Goal: Transaction & Acquisition: Purchase product/service

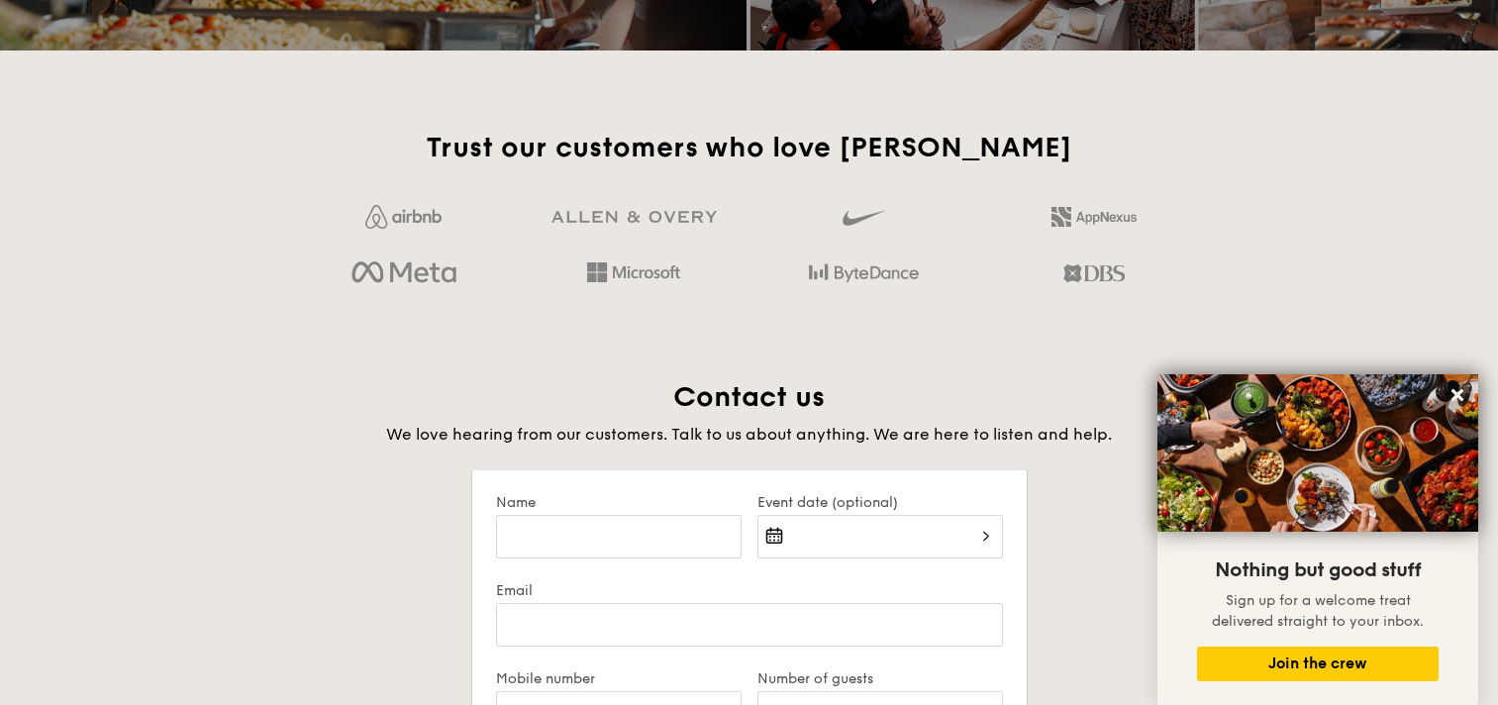
scroll to position [4159, 0]
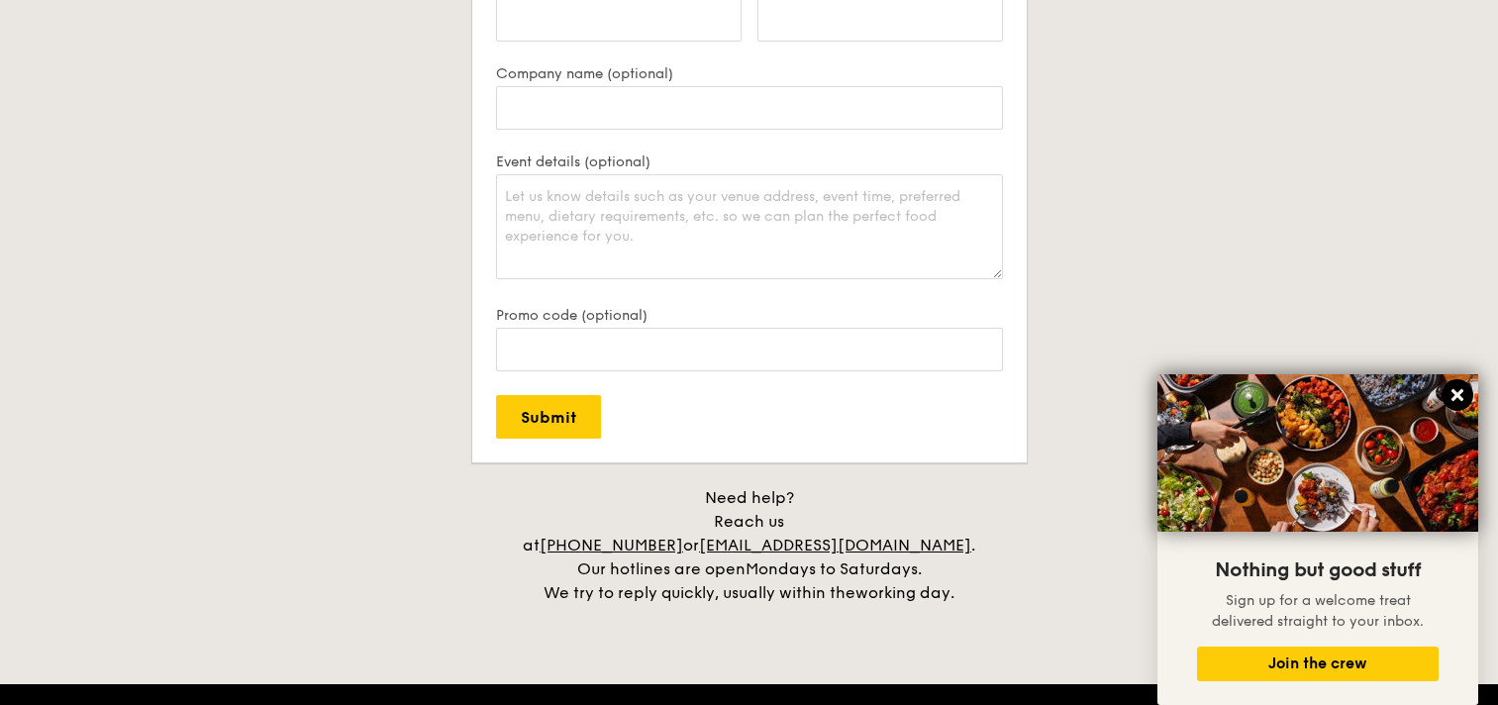
click at [1454, 397] on icon at bounding box center [1458, 395] width 12 height 12
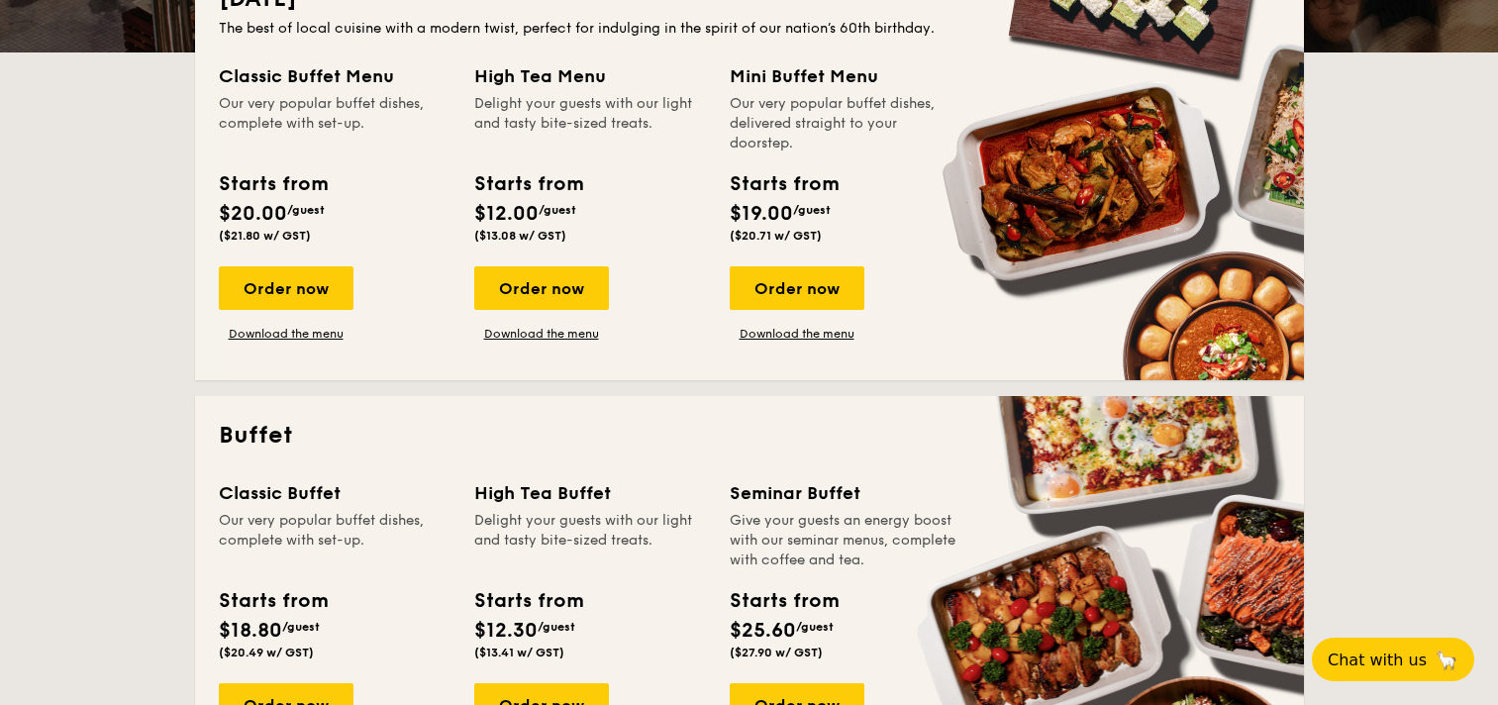
scroll to position [693, 0]
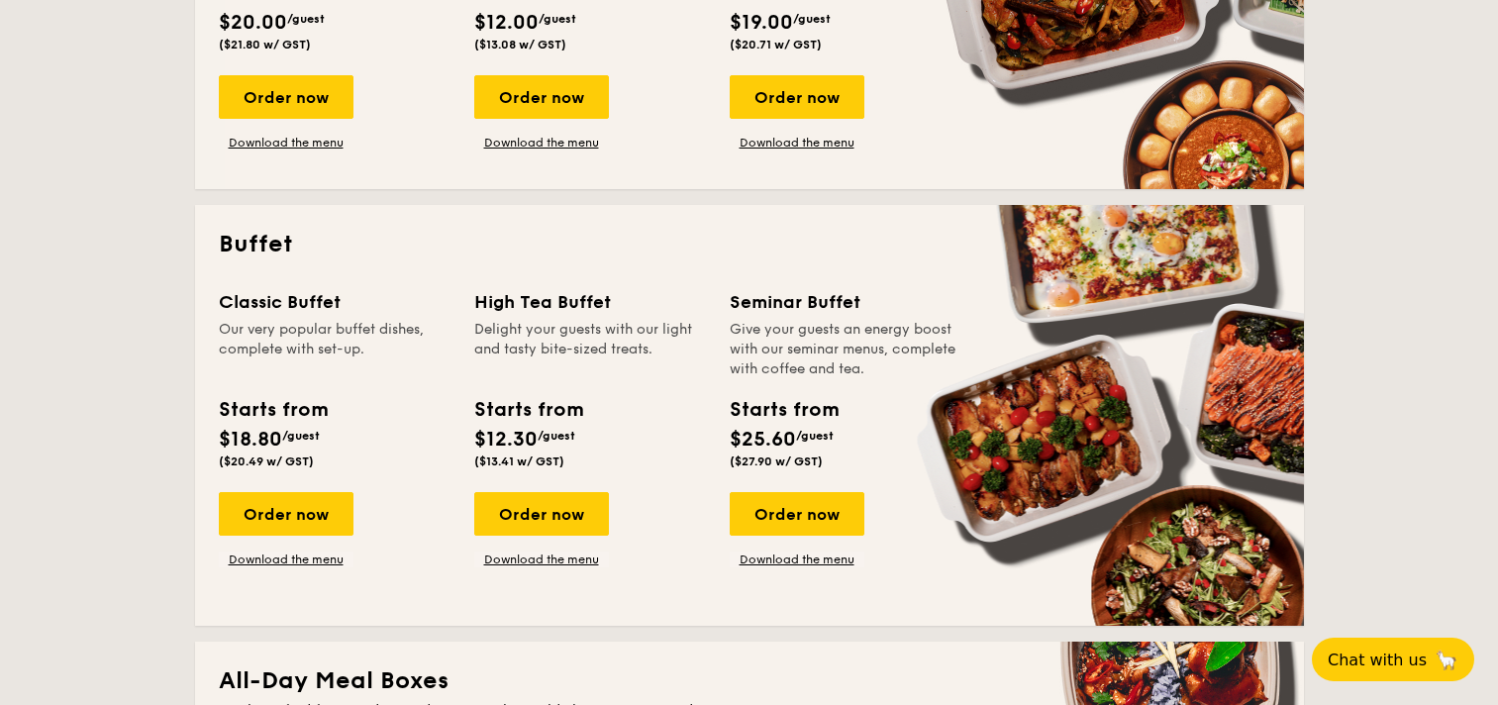
drag, startPoint x: 337, startPoint y: 515, endPoint x: 799, endPoint y: 421, distance: 471.9
click at [804, 421] on div "Classic Buffet Our very popular buffet dishes, complete with set-up. Starts fro…" at bounding box center [749, 445] width 1061 height 314
click at [948, 421] on div "Starts from $25.60 /guest ($27.90 w/ GST)" at bounding box center [846, 435] width 248 height 81
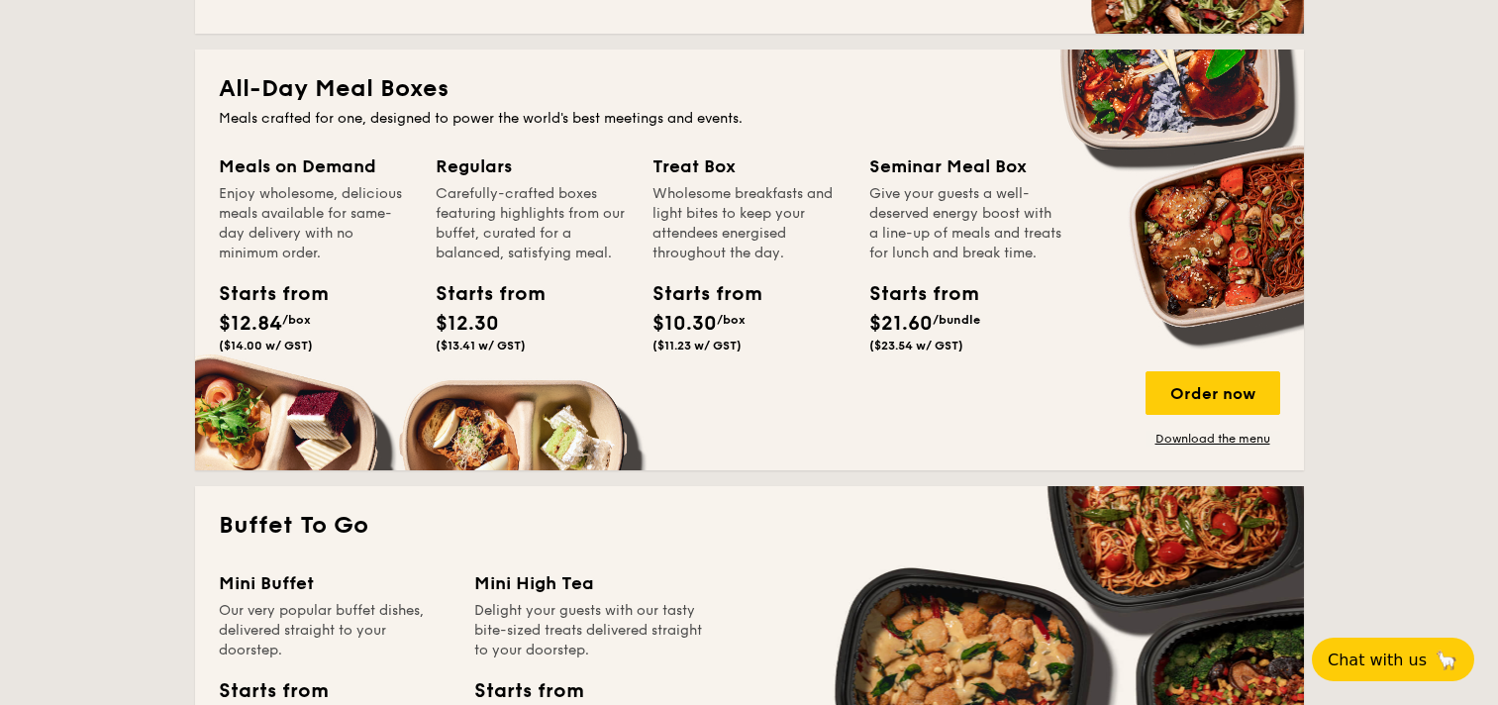
scroll to position [1287, 0]
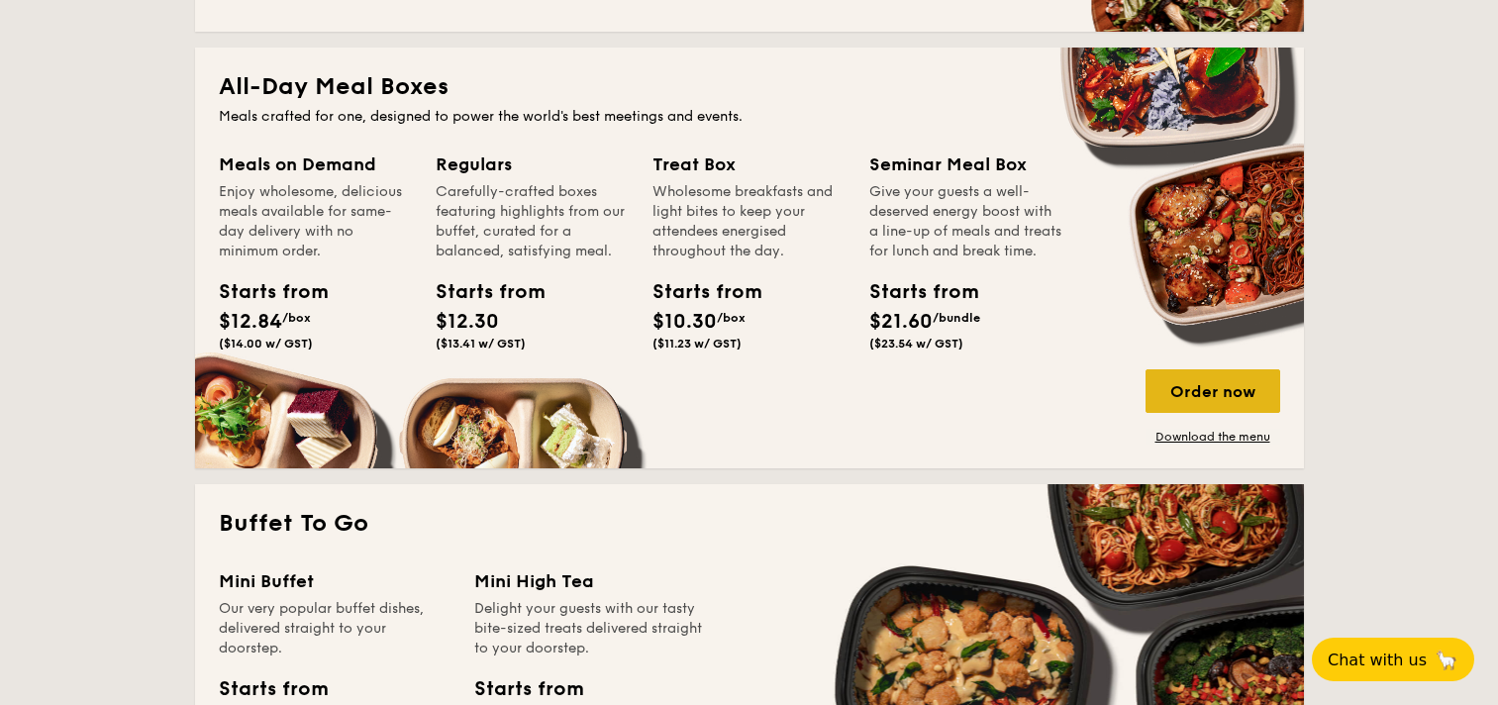
click at [1191, 399] on div "Order now" at bounding box center [1213, 391] width 135 height 44
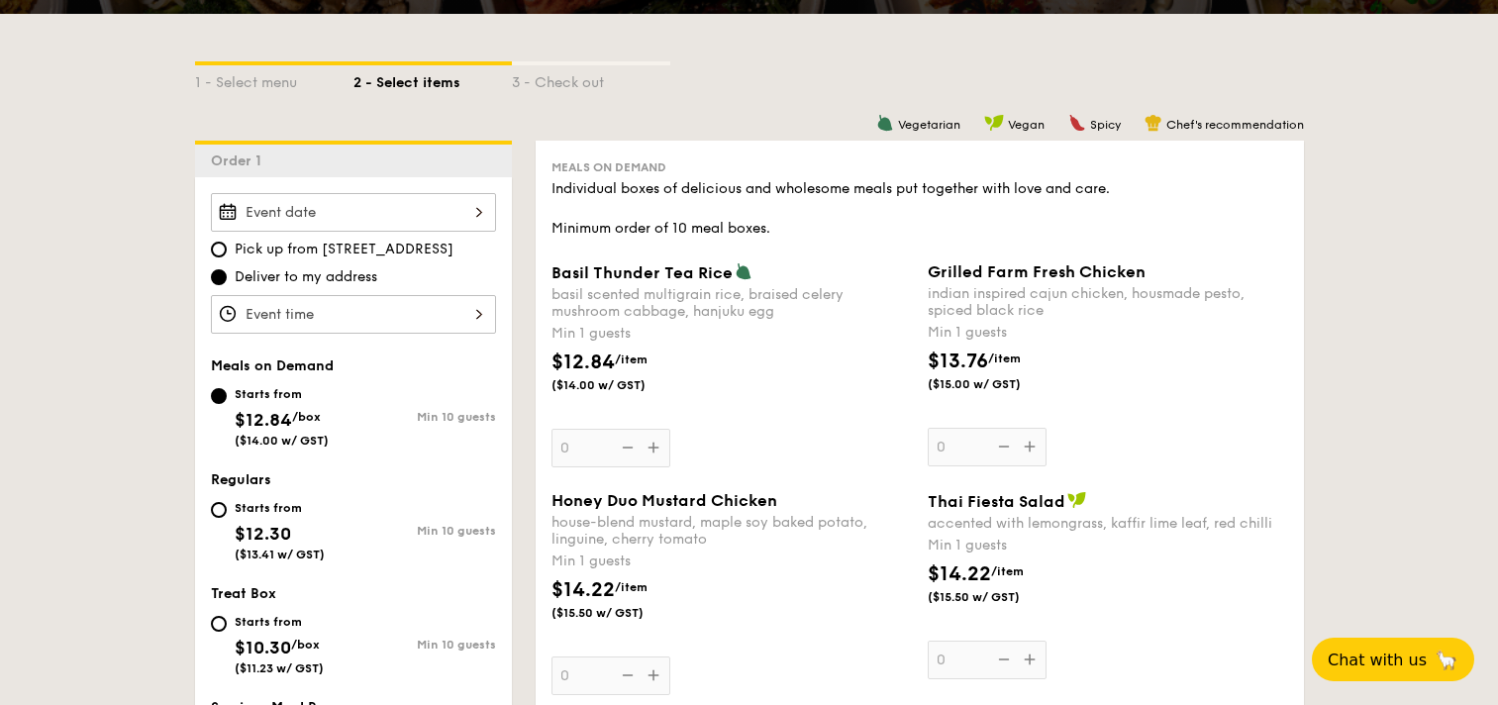
scroll to position [396, 0]
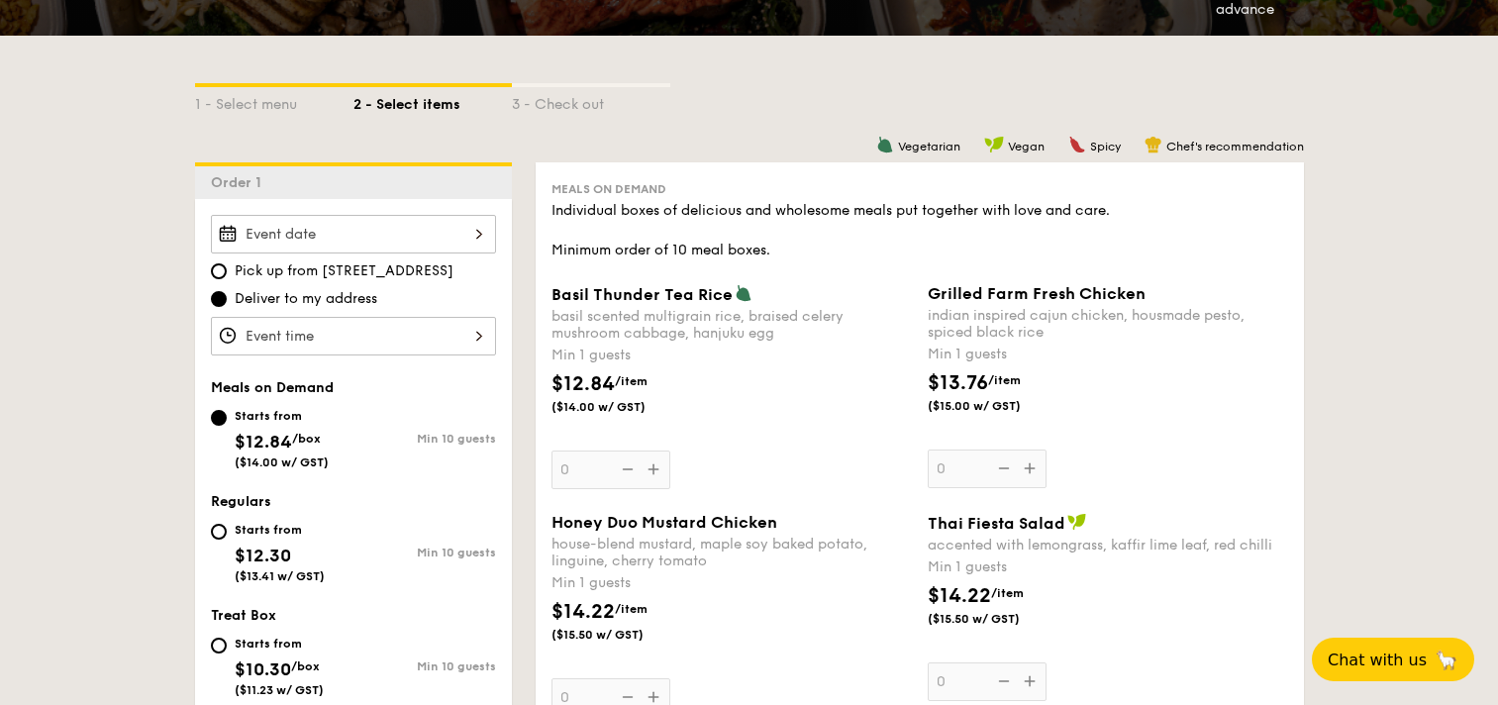
click at [398, 237] on input "Basil Thunder Tea [PERSON_NAME] scented multigrain rice, braised celery mushroo…" at bounding box center [353, 234] width 285 height 39
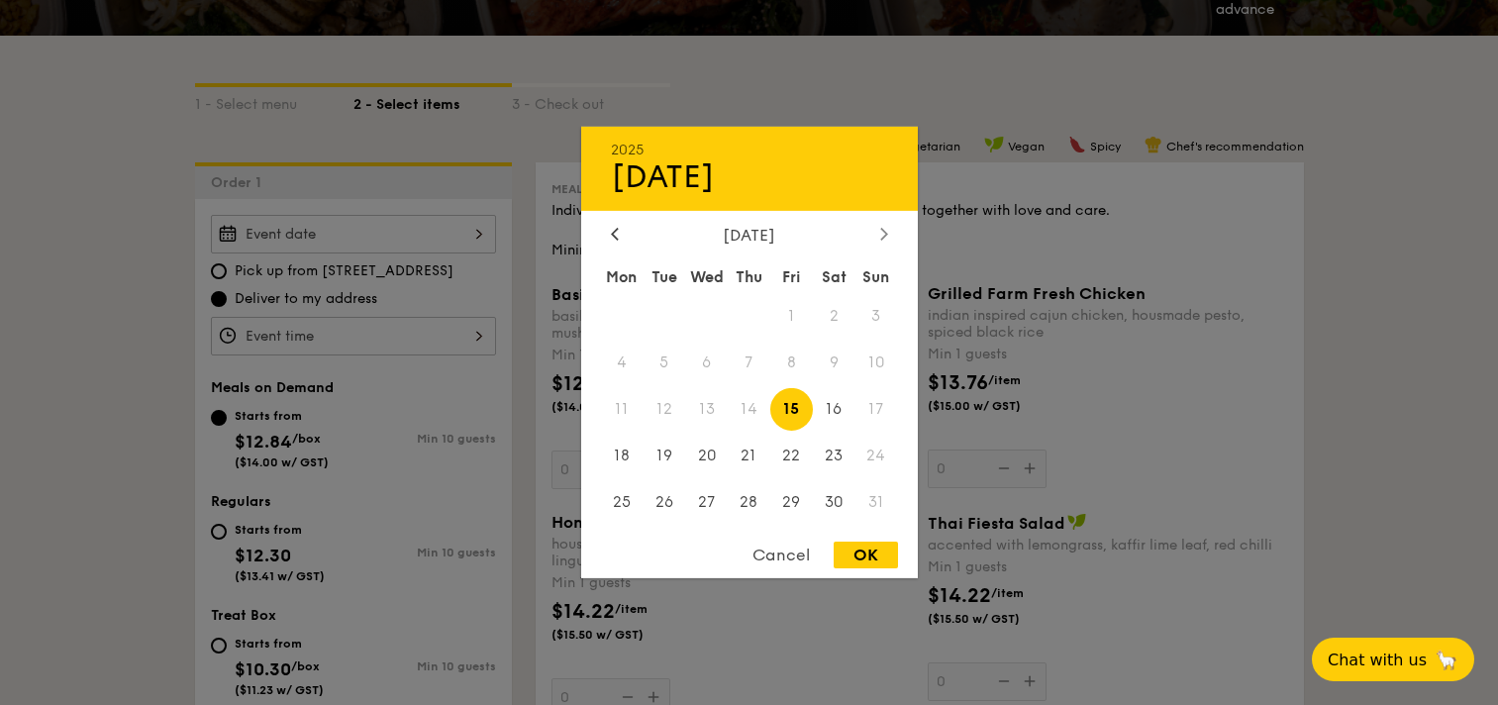
click at [880, 232] on icon at bounding box center [884, 233] width 8 height 13
click at [878, 239] on div at bounding box center [884, 235] width 18 height 19
click at [665, 499] on span "28" at bounding box center [664, 501] width 43 height 43
click at [701, 502] on span "29" at bounding box center [706, 501] width 43 height 43
click at [676, 502] on span "28" at bounding box center [664, 501] width 43 height 43
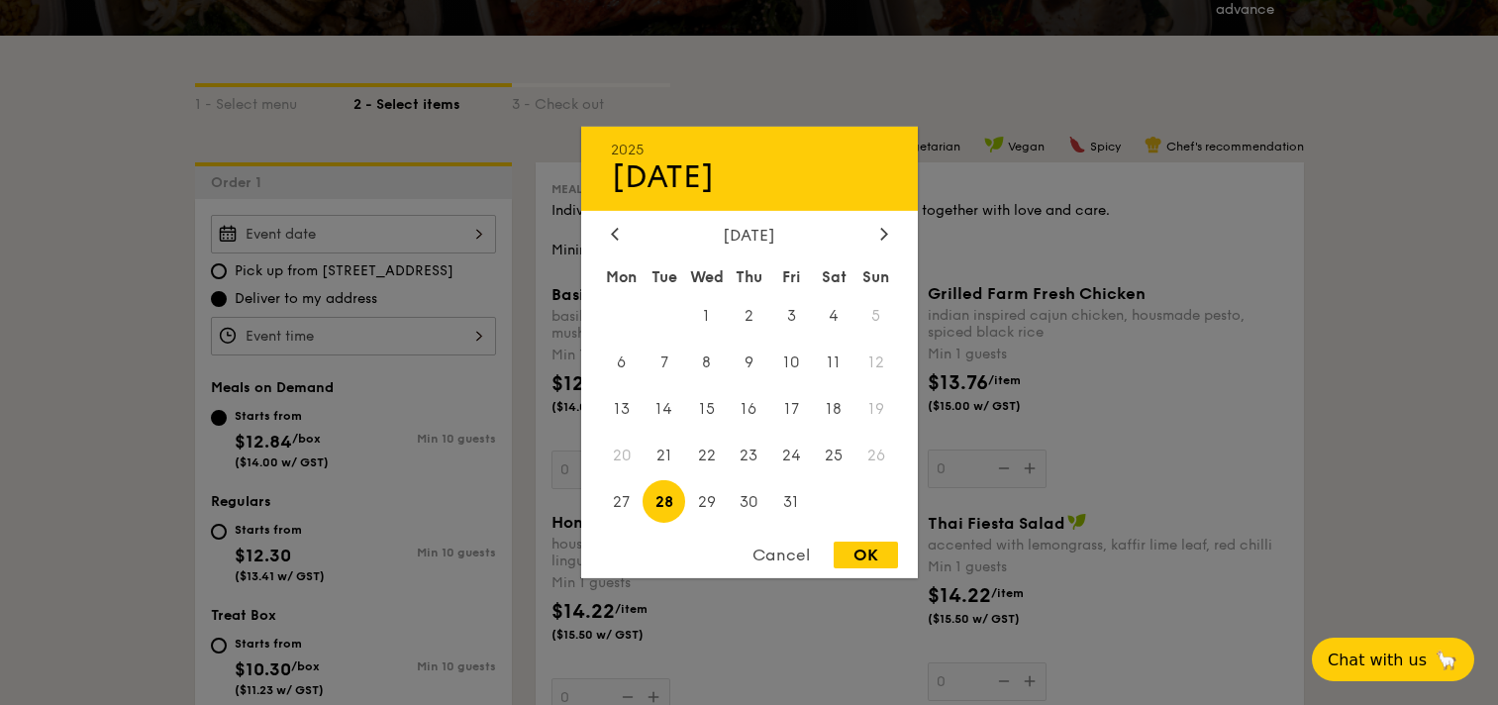
click at [878, 559] on div "OK" at bounding box center [866, 555] width 64 height 27
type input "[DATE]"
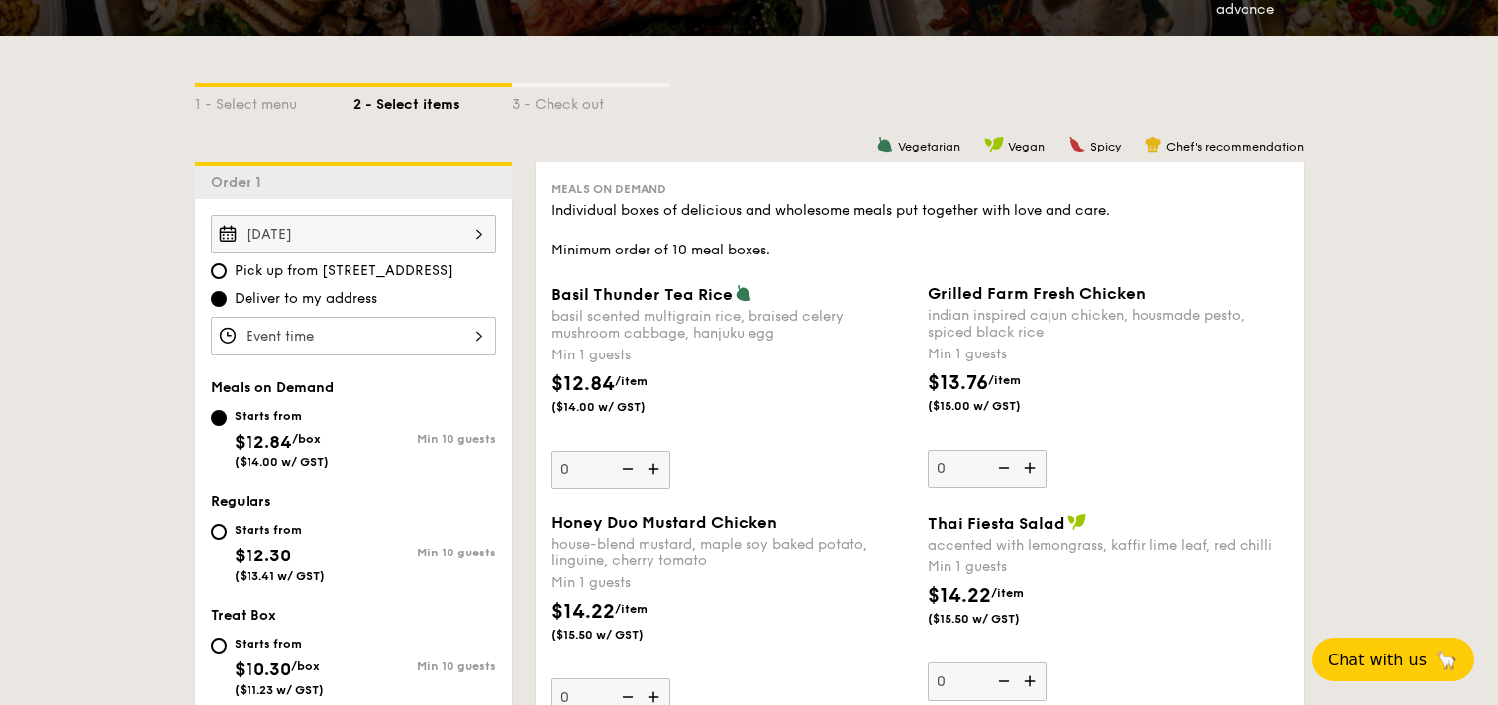
click at [444, 335] on input "Basil Thunder Tea [PERSON_NAME] scented multigrain rice, braised celery mushroo…" at bounding box center [353, 336] width 285 height 39
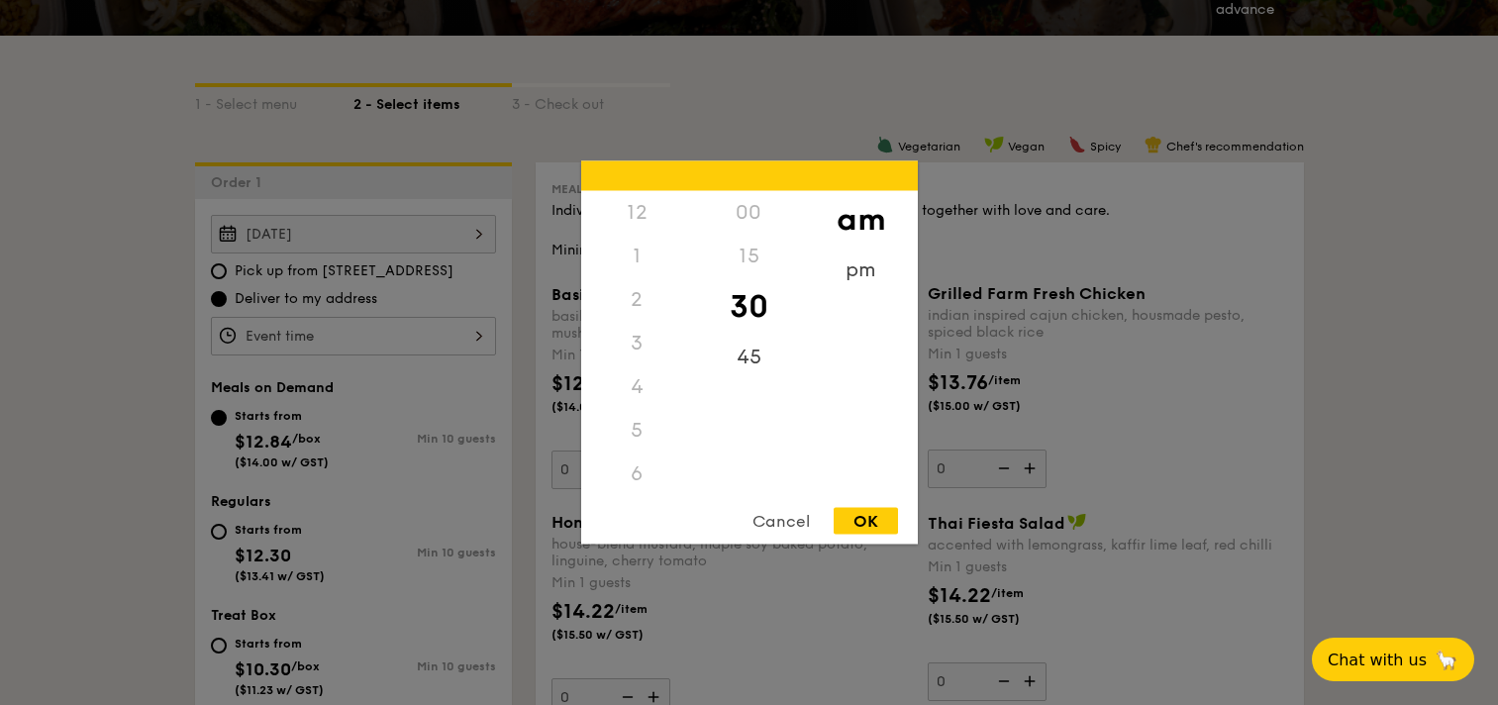
scroll to position [218, 0]
click at [440, 388] on div at bounding box center [749, 352] width 1498 height 705
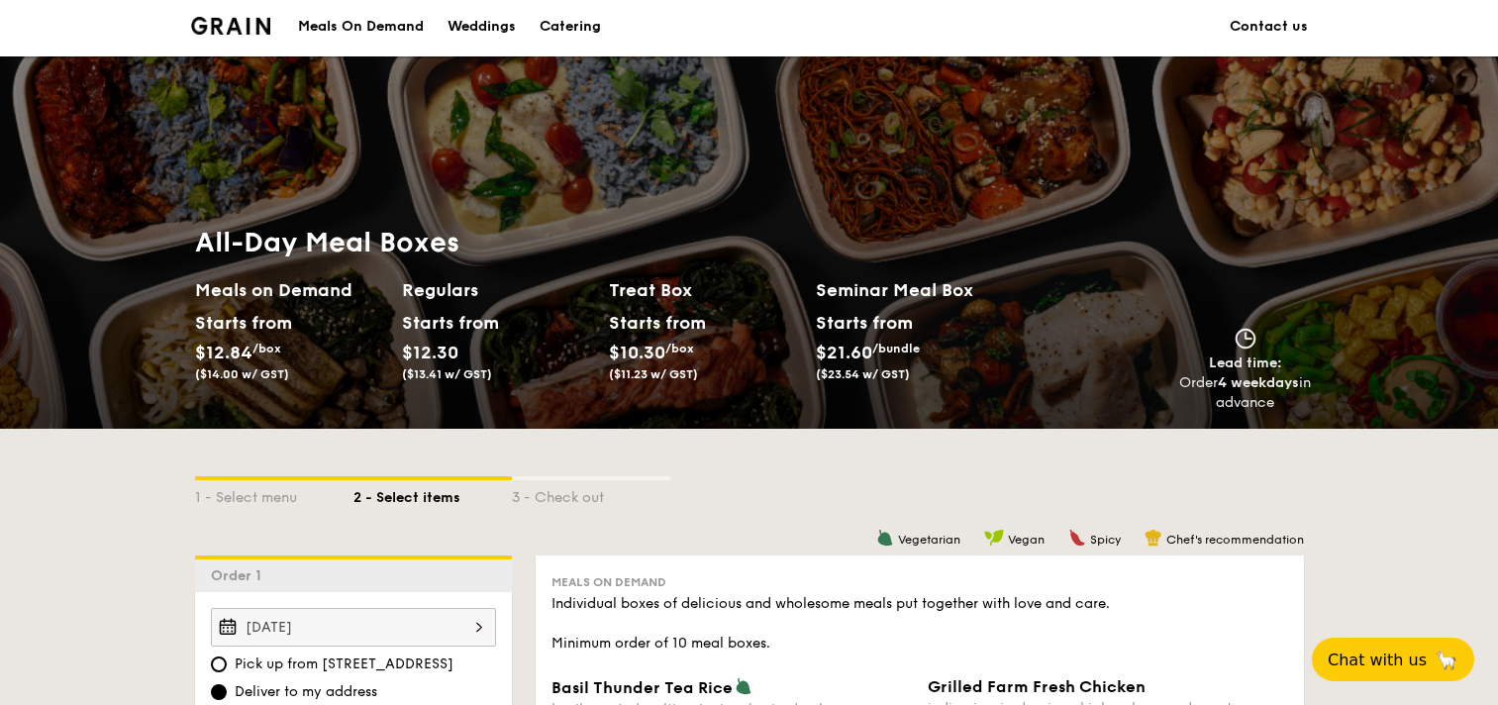
scroll to position [0, 0]
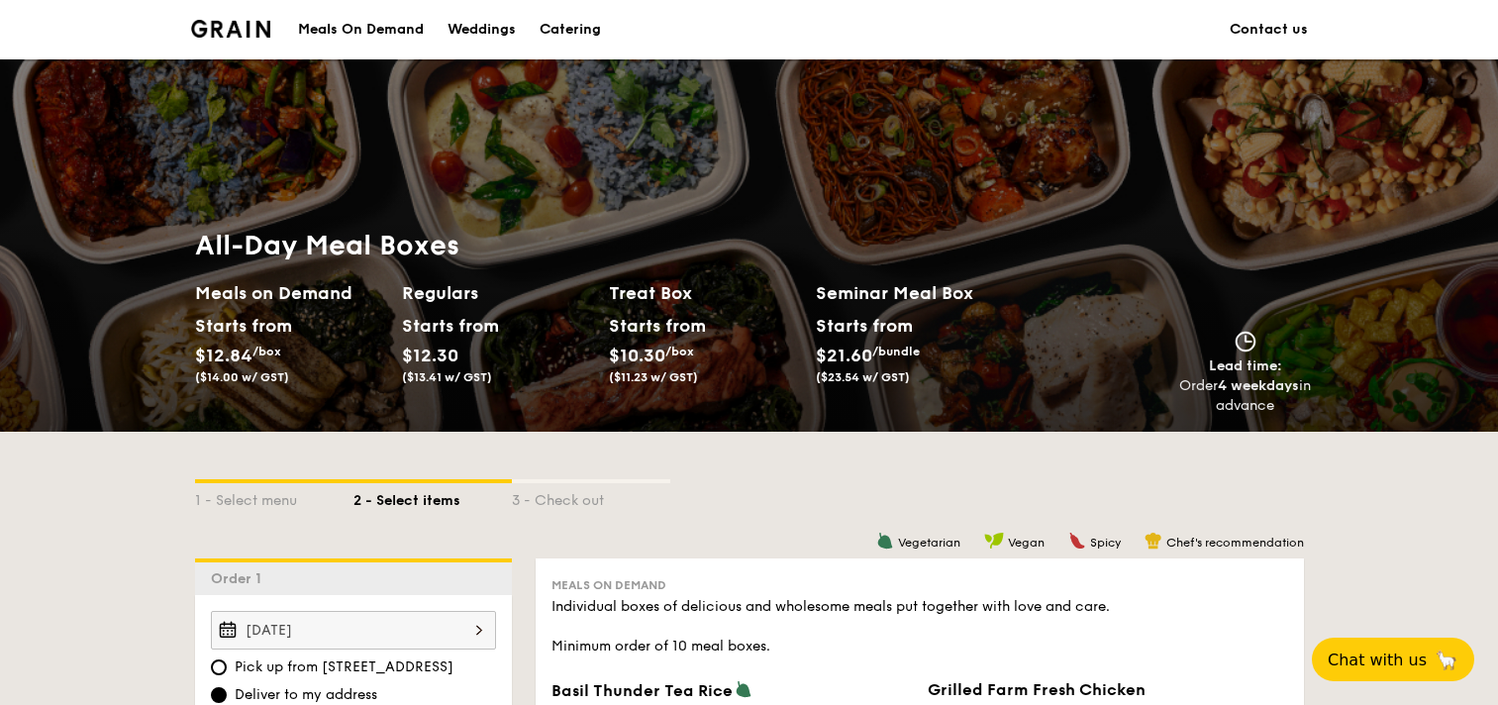
click at [232, 304] on h2 "Meals on Demand" at bounding box center [290, 293] width 191 height 28
drag, startPoint x: 887, startPoint y: 351, endPoint x: 901, endPoint y: 348, distance: 14.2
click at [901, 348] on span "/bundle" at bounding box center [896, 352] width 48 height 14
click at [883, 347] on span "/bundle" at bounding box center [896, 352] width 48 height 14
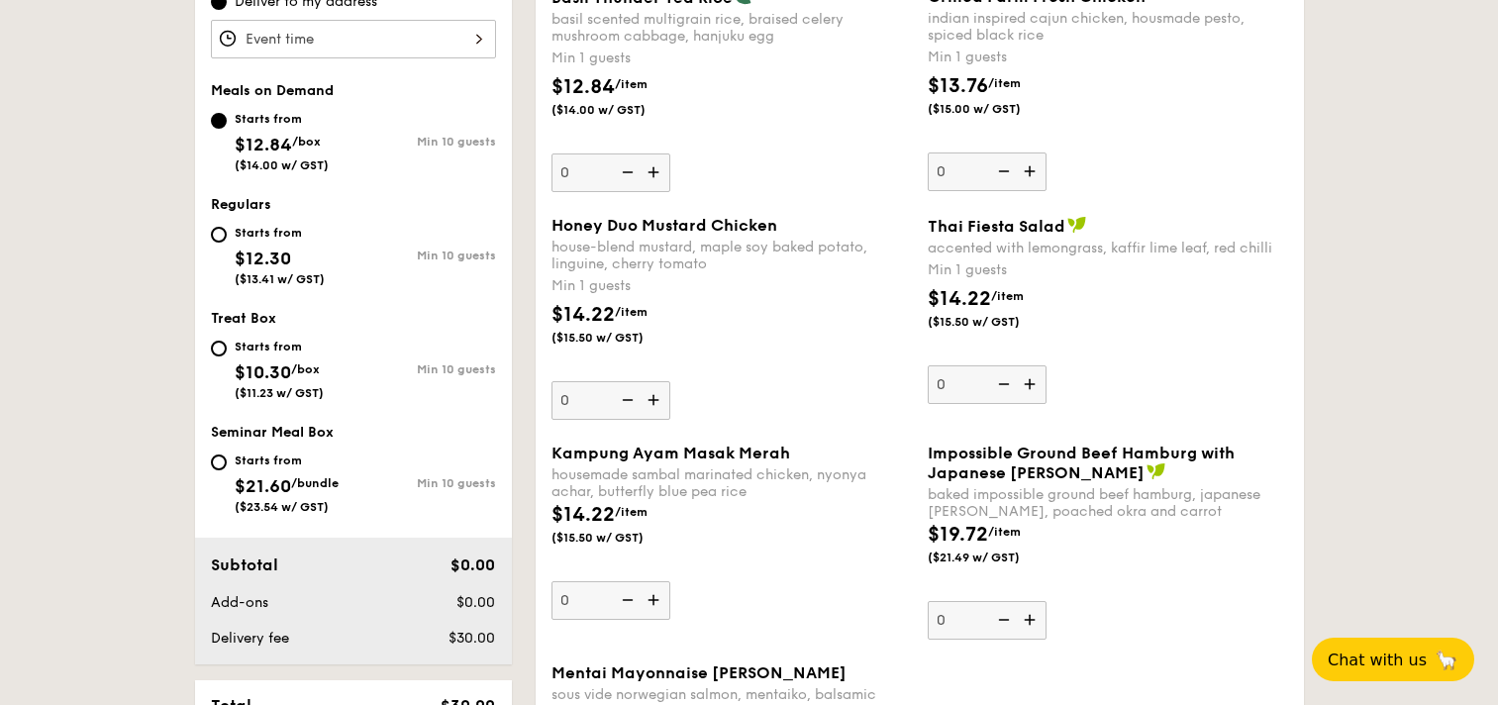
scroll to position [694, 0]
click at [222, 462] on input "Starts from $21.60 /bundle ($23.54 w/ GST) Min 10 guests" at bounding box center [219, 461] width 16 height 16
radio input "true"
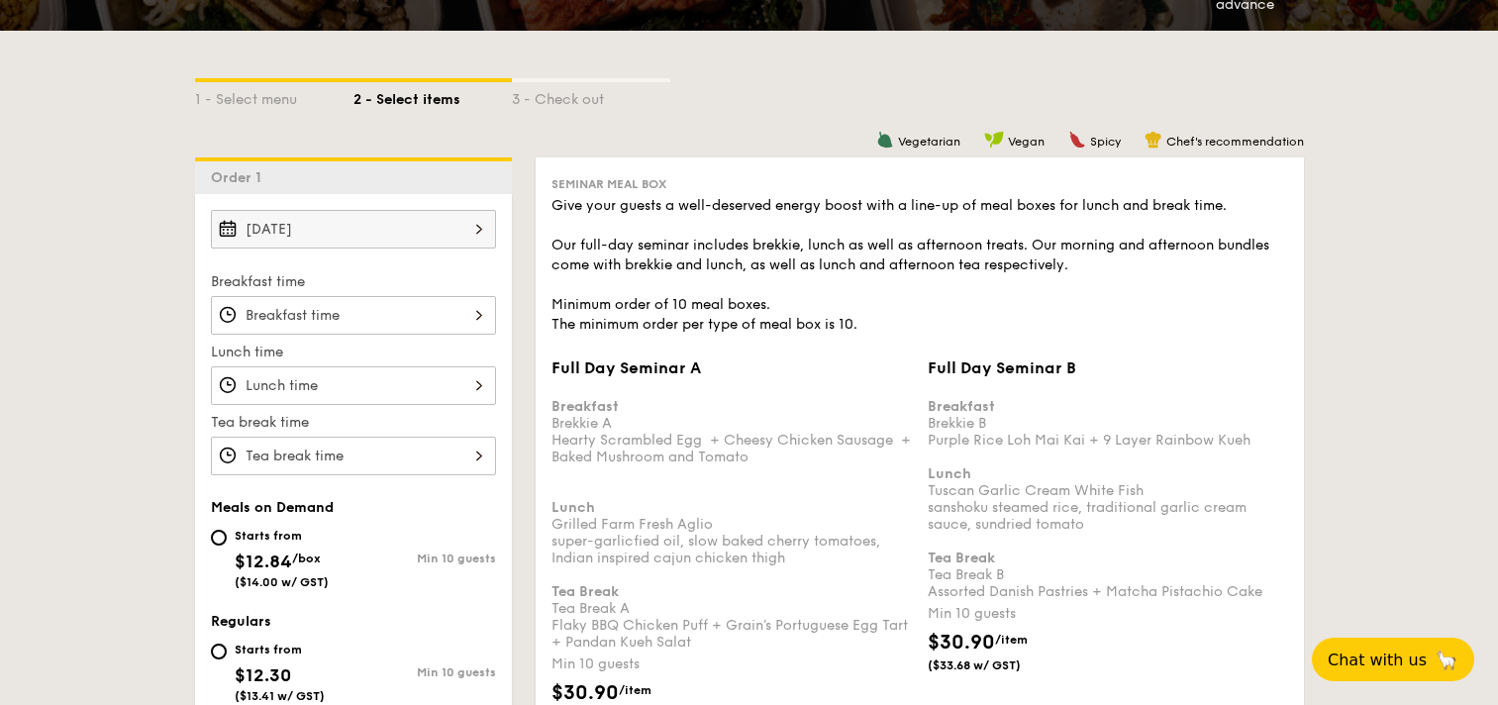
scroll to position [397, 0]
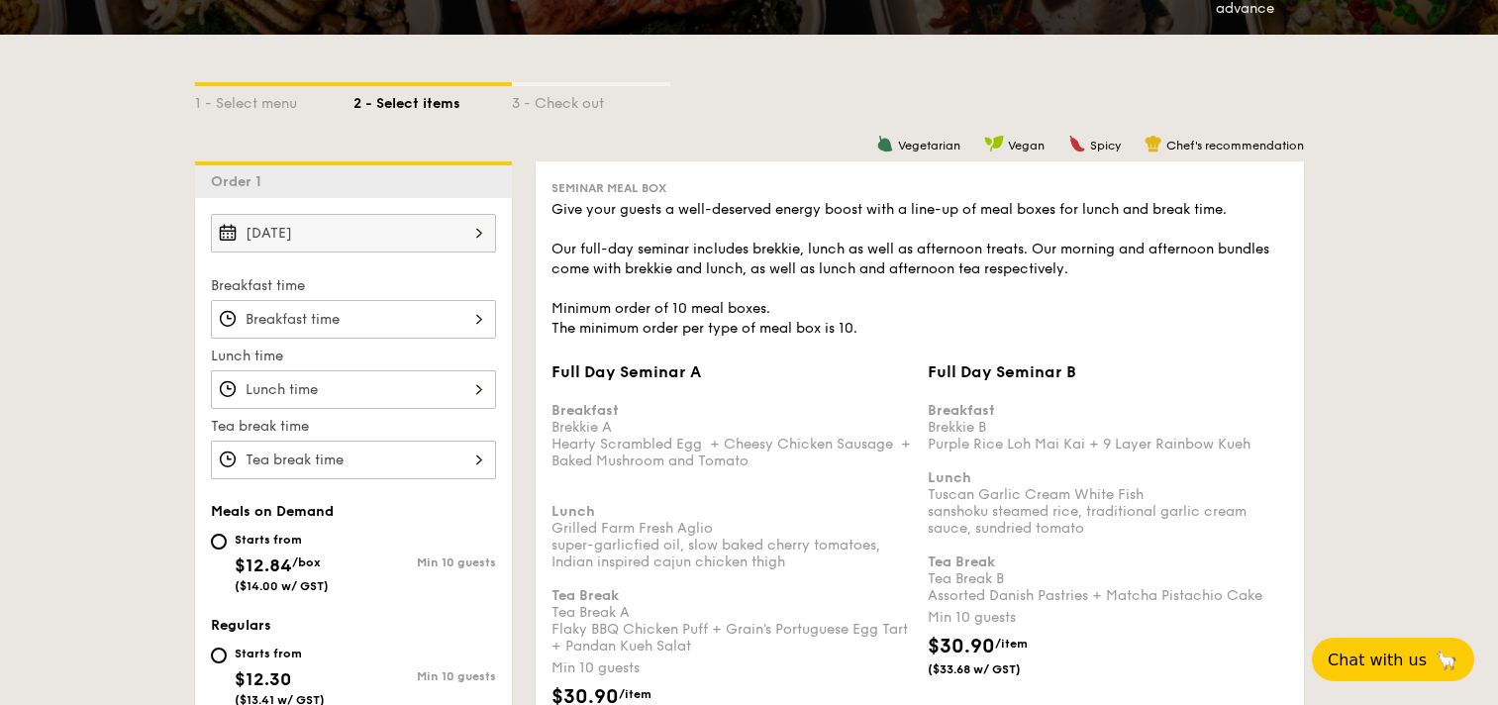
click at [325, 315] on input "Full Day Seminar A Breakfast Brekkie A Hearty Scrambled Egg  + Cheesy Chicken S…" at bounding box center [353, 319] width 285 height 39
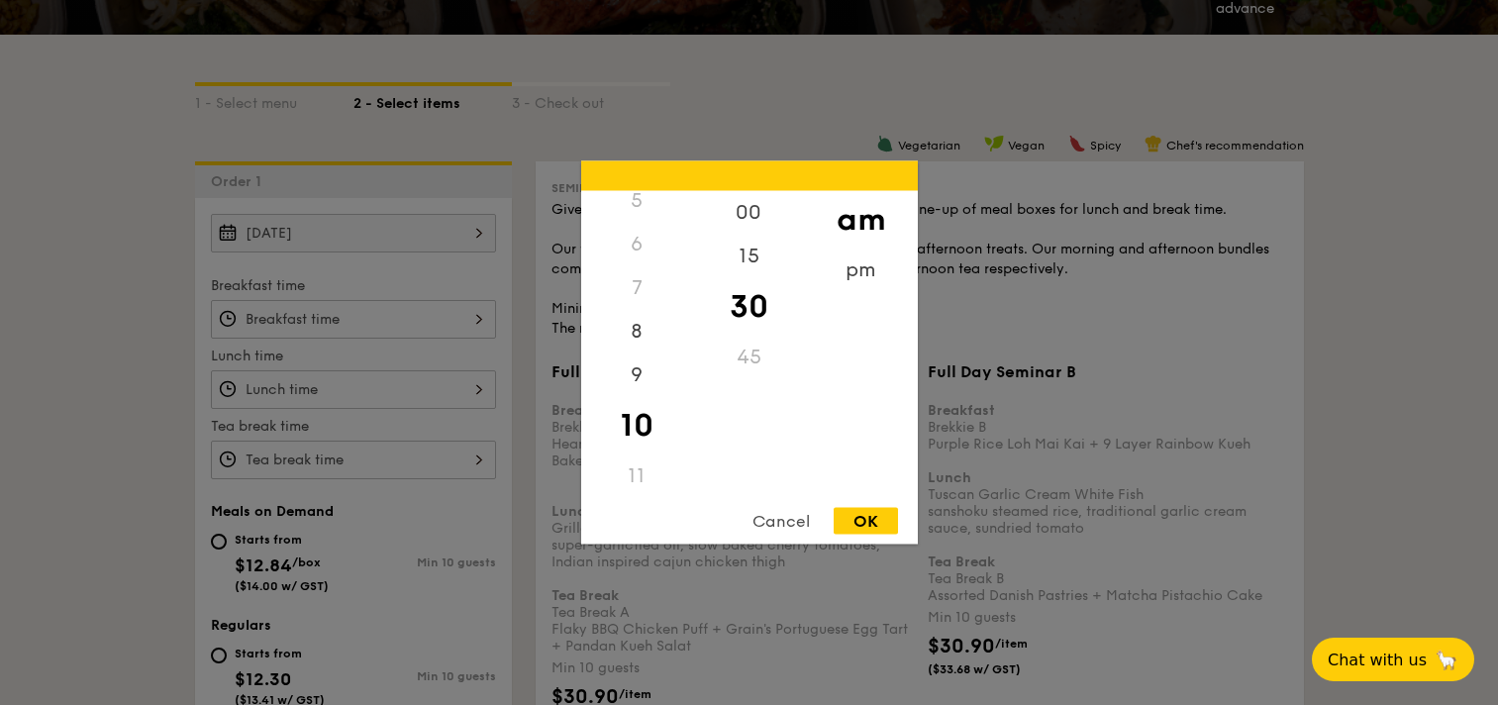
scroll to position [235, 0]
click at [639, 377] on div "9" at bounding box center [637, 377] width 112 height 57
click at [854, 523] on div "OK" at bounding box center [866, 521] width 64 height 27
type input "9:30AM"
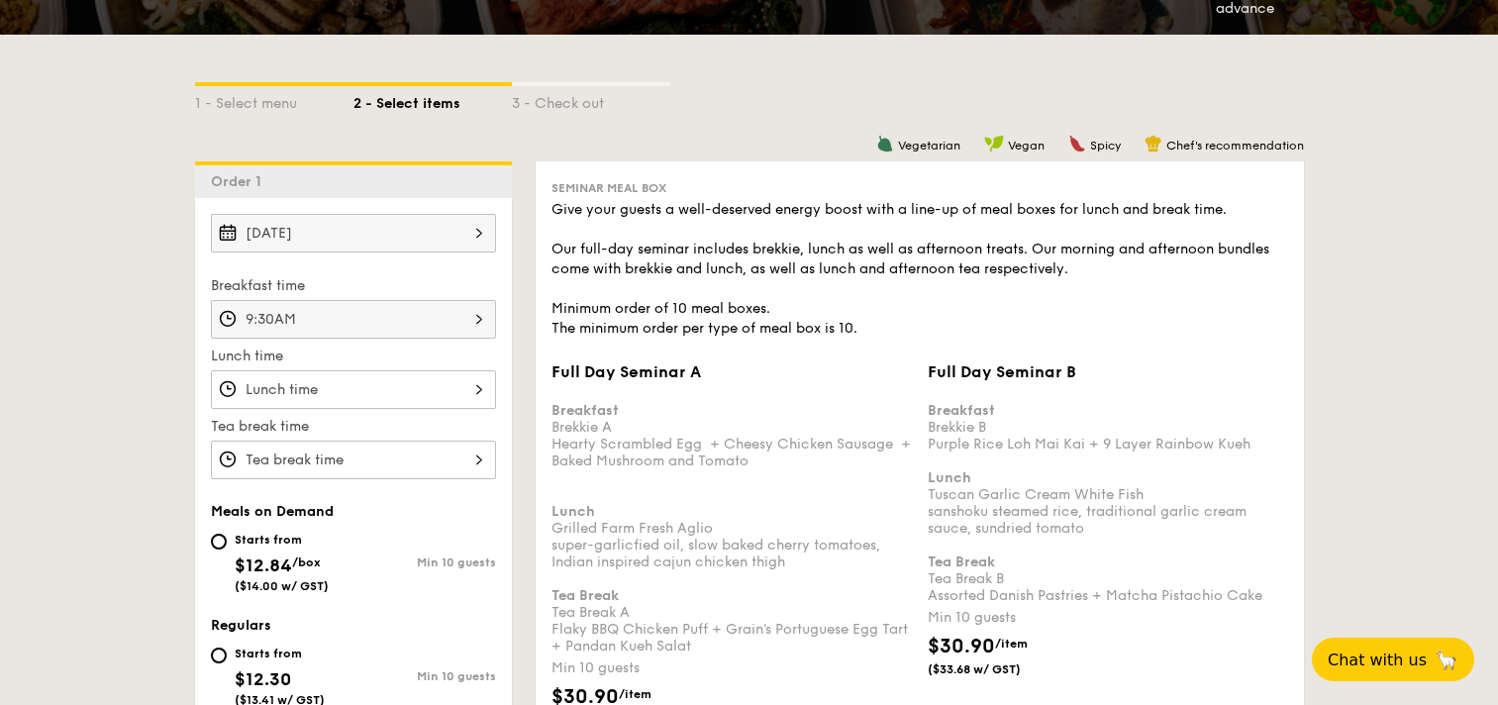
click at [440, 400] on input "Full Day Seminar A Breakfast Brekkie A Hearty Scrambled Egg  + Cheesy Chicken S…" at bounding box center [353, 389] width 285 height 39
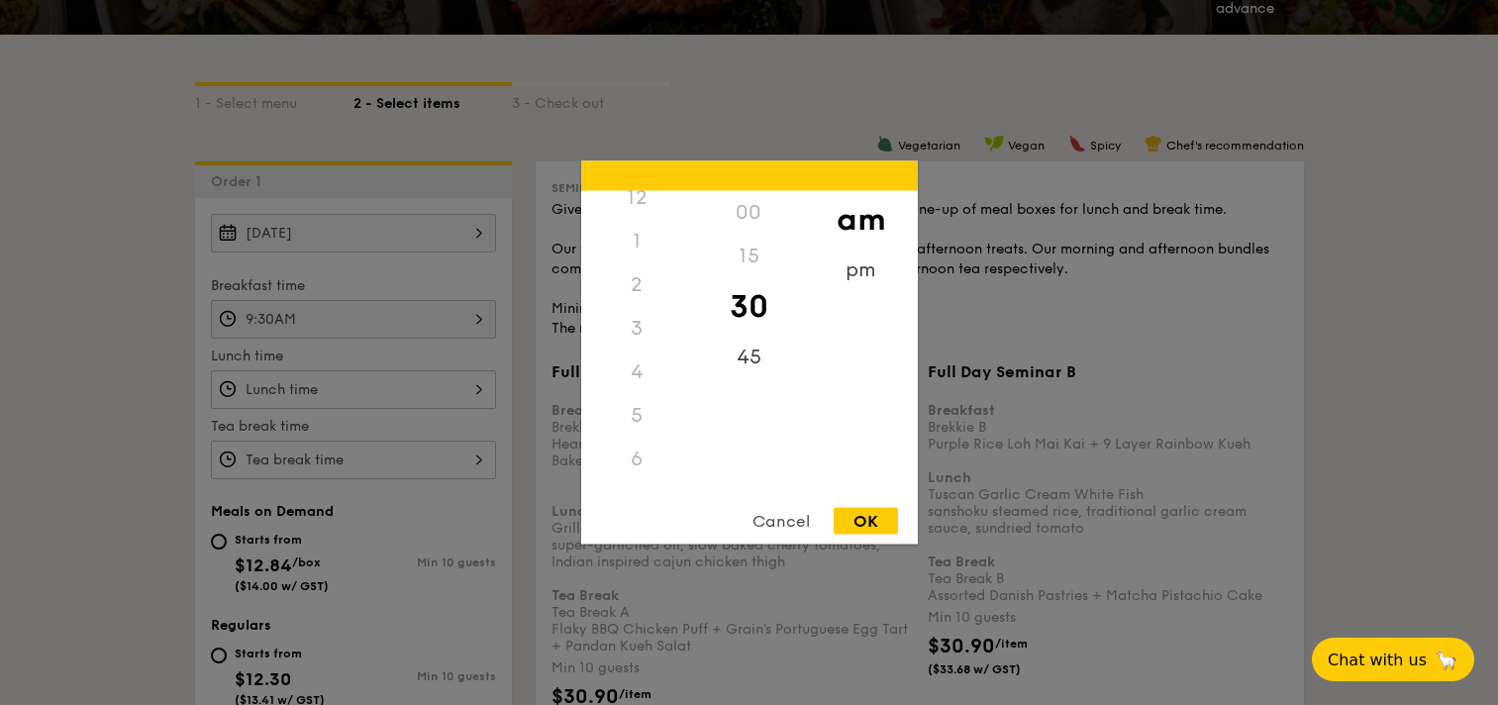
scroll to position [0, 0]
click at [632, 225] on div "12" at bounding box center [637, 213] width 112 height 44
click at [638, 217] on div "12" at bounding box center [637, 213] width 112 height 44
click at [634, 210] on div "12" at bounding box center [637, 213] width 112 height 44
click at [851, 275] on div "pm" at bounding box center [861, 277] width 112 height 57
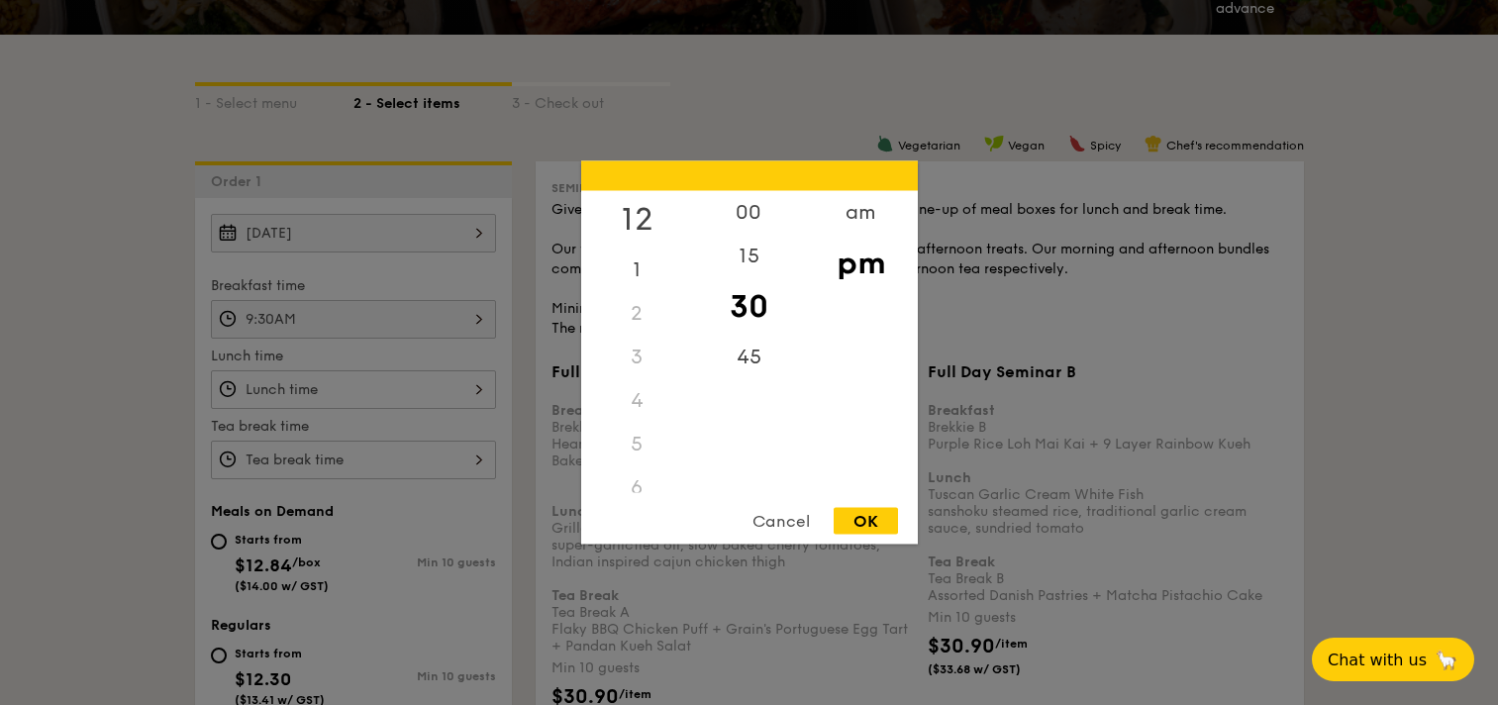
click at [646, 218] on div "12" at bounding box center [637, 219] width 112 height 57
click at [849, 518] on div "OK" at bounding box center [866, 521] width 64 height 27
type input "12:30PM"
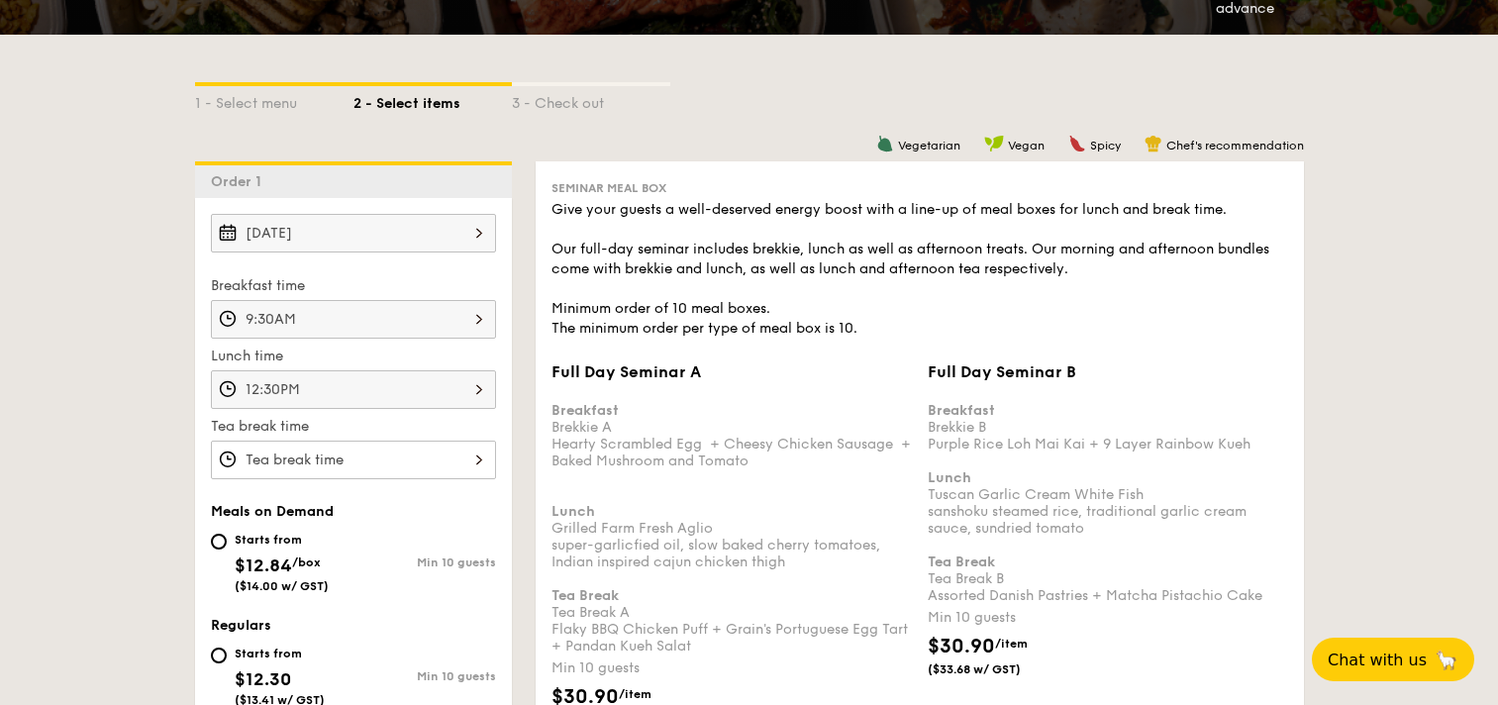
click at [447, 456] on input "Full Day Seminar A Breakfast Brekkie A Hearty Scrambled Egg  + Cheesy Chicken S…" at bounding box center [353, 460] width 285 height 39
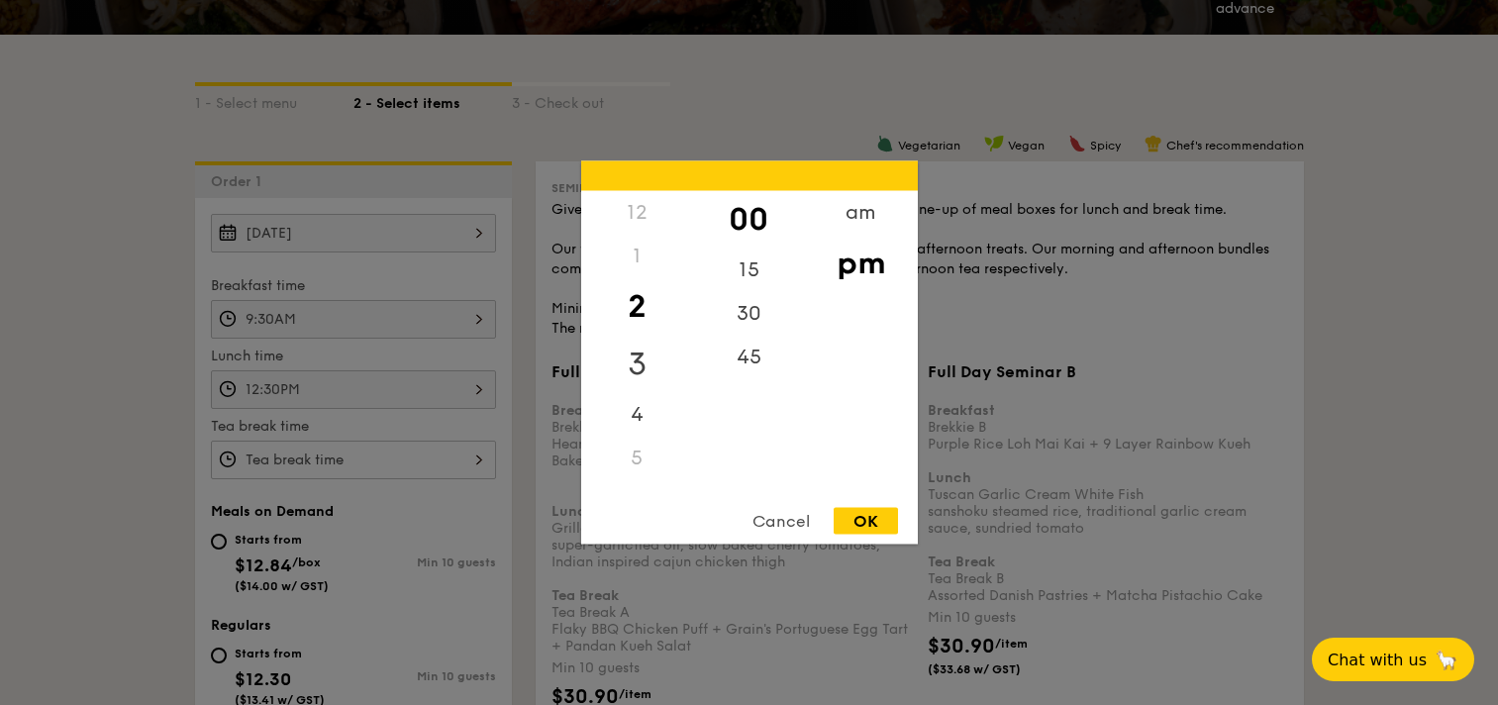
click at [635, 371] on div "3" at bounding box center [637, 364] width 112 height 57
click at [757, 307] on div "30" at bounding box center [749, 320] width 112 height 57
click at [862, 531] on div "OK" at bounding box center [866, 521] width 64 height 27
type input "3:30PM"
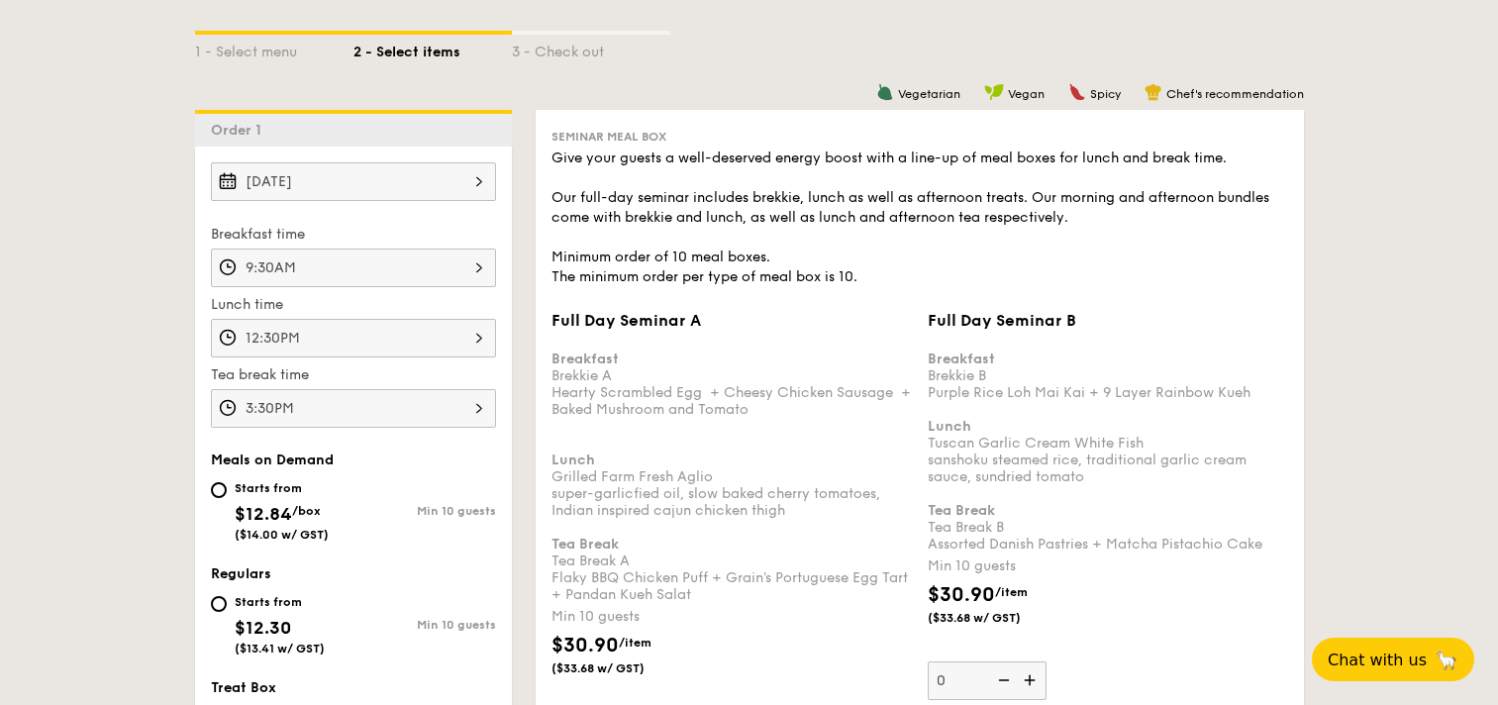
scroll to position [596, 0]
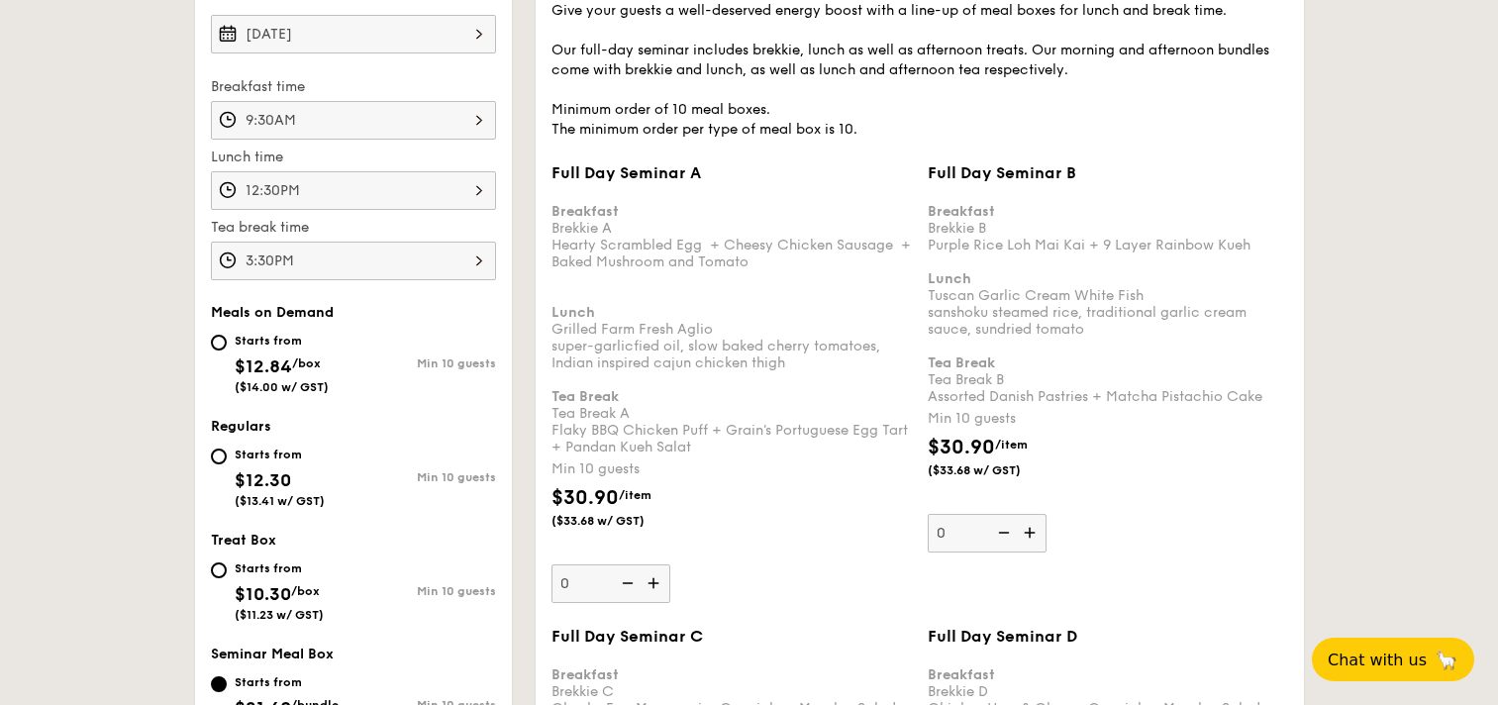
click at [650, 585] on img at bounding box center [656, 583] width 30 height 38
click at [650, 585] on input "0" at bounding box center [611, 583] width 119 height 39
click at [650, 585] on img at bounding box center [656, 583] width 30 height 38
click at [650, 585] on input "10" at bounding box center [611, 583] width 119 height 39
click at [650, 585] on img at bounding box center [656, 583] width 30 height 38
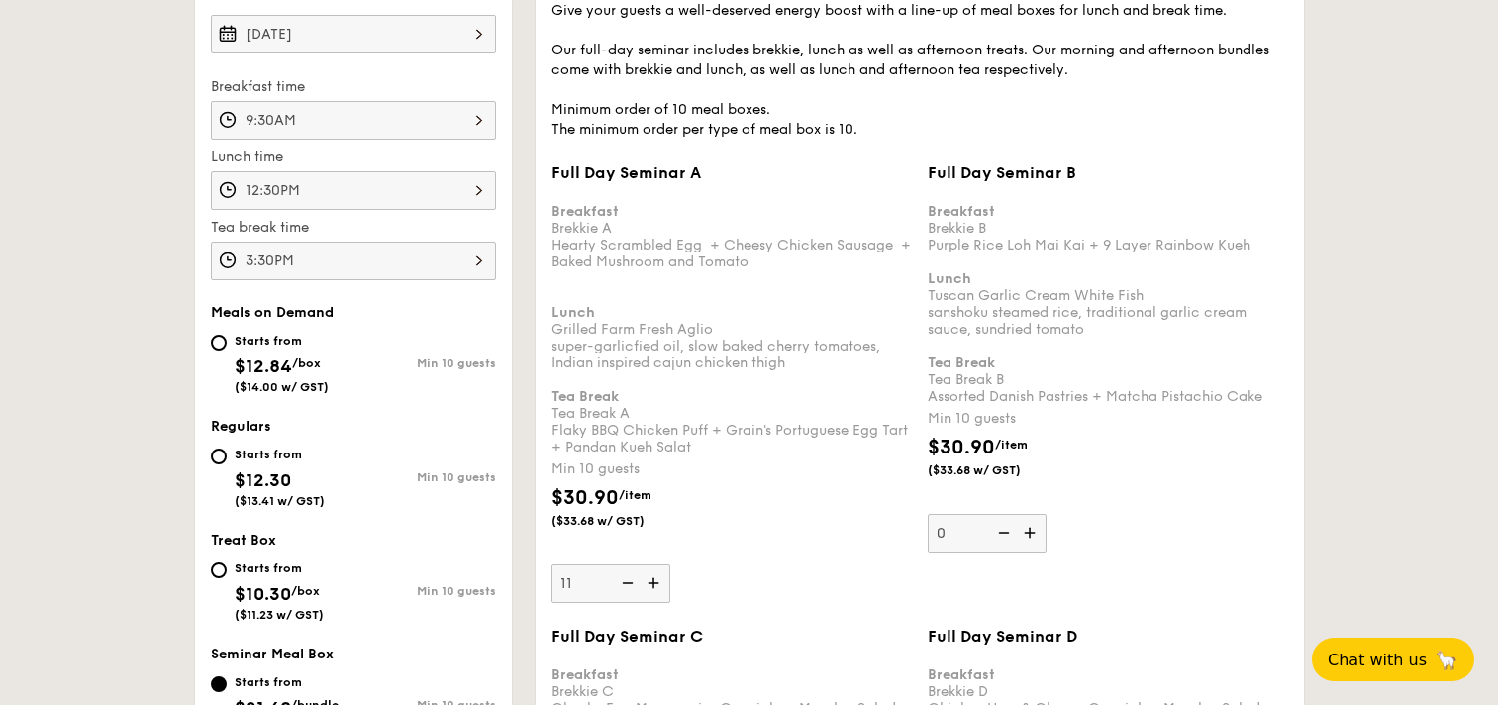
click at [650, 585] on input "11" at bounding box center [611, 583] width 119 height 39
click at [650, 585] on img at bounding box center [656, 583] width 30 height 38
click at [650, 585] on input "12" at bounding box center [611, 583] width 119 height 39
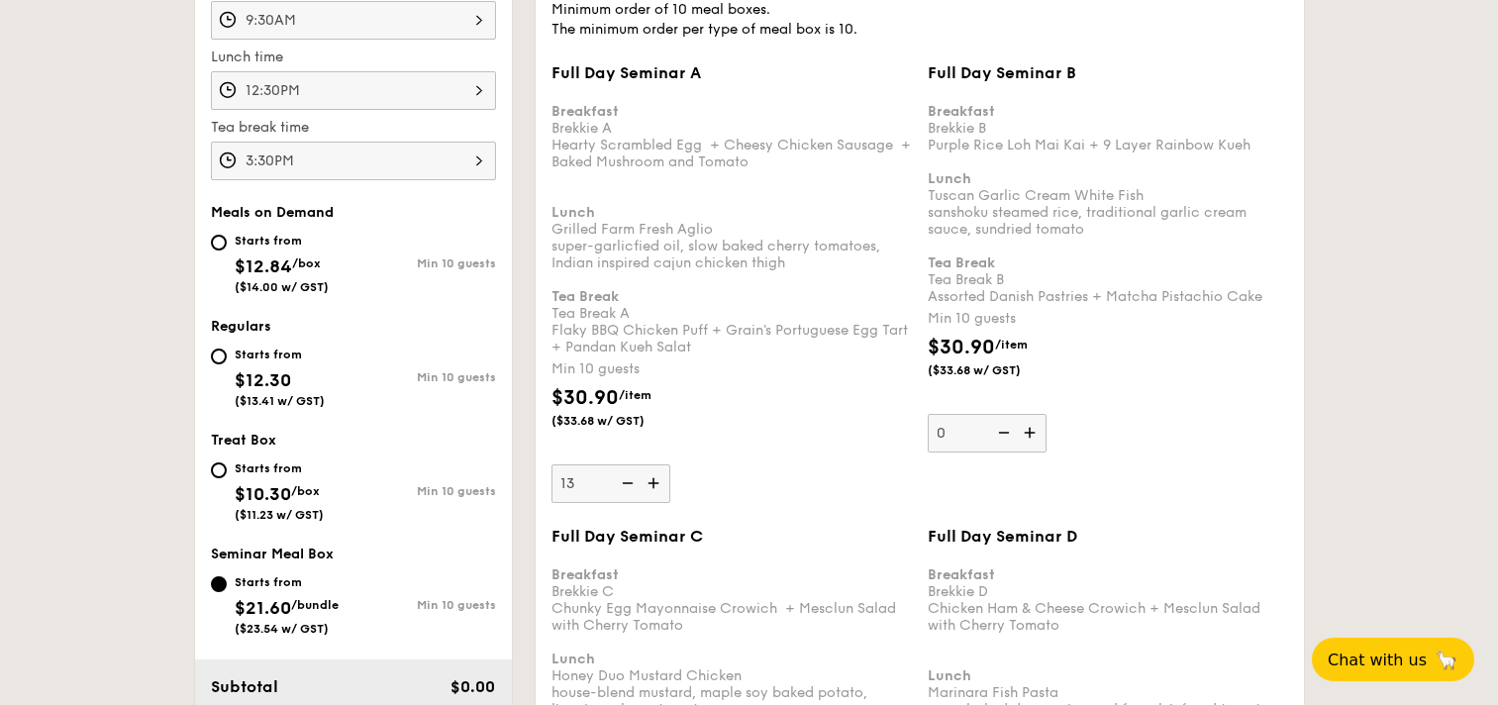
click at [656, 490] on img at bounding box center [656, 483] width 30 height 38
click at [656, 490] on input "13" at bounding box center [611, 483] width 119 height 39
click at [656, 490] on img at bounding box center [656, 483] width 30 height 38
click at [656, 490] on input "14" at bounding box center [611, 483] width 119 height 39
click at [656, 490] on img at bounding box center [656, 483] width 30 height 38
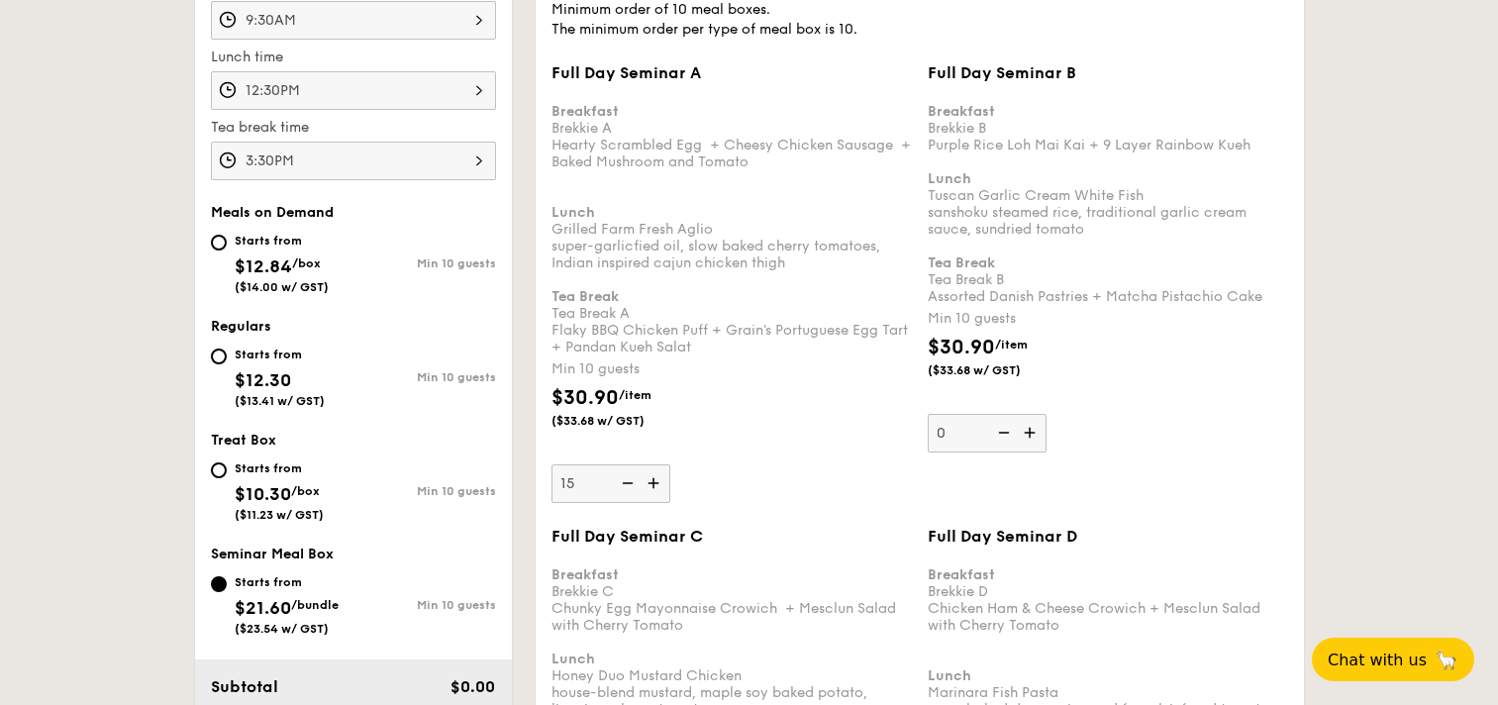
click at [656, 490] on input "15" at bounding box center [611, 483] width 119 height 39
click at [656, 490] on img at bounding box center [656, 483] width 30 height 38
click at [656, 490] on input "16" at bounding box center [611, 483] width 119 height 39
click at [656, 490] on img at bounding box center [656, 483] width 30 height 38
click at [656, 490] on input "17" at bounding box center [611, 483] width 119 height 39
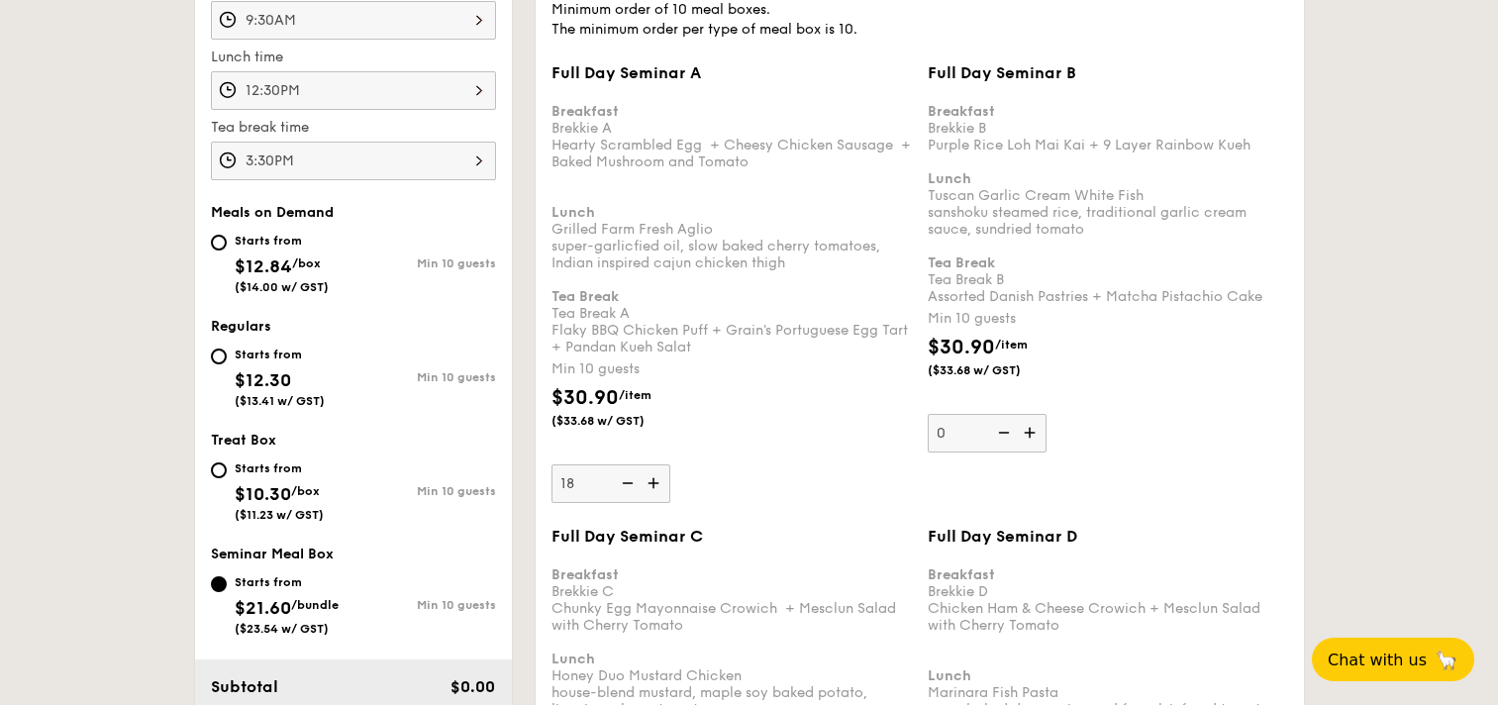
click at [656, 490] on img at bounding box center [656, 483] width 30 height 38
click at [656, 490] on input "18" at bounding box center [611, 483] width 119 height 39
click at [656, 490] on img at bounding box center [656, 483] width 30 height 38
click at [656, 490] on input "19" at bounding box center [611, 483] width 119 height 39
click at [656, 490] on img at bounding box center [656, 483] width 30 height 38
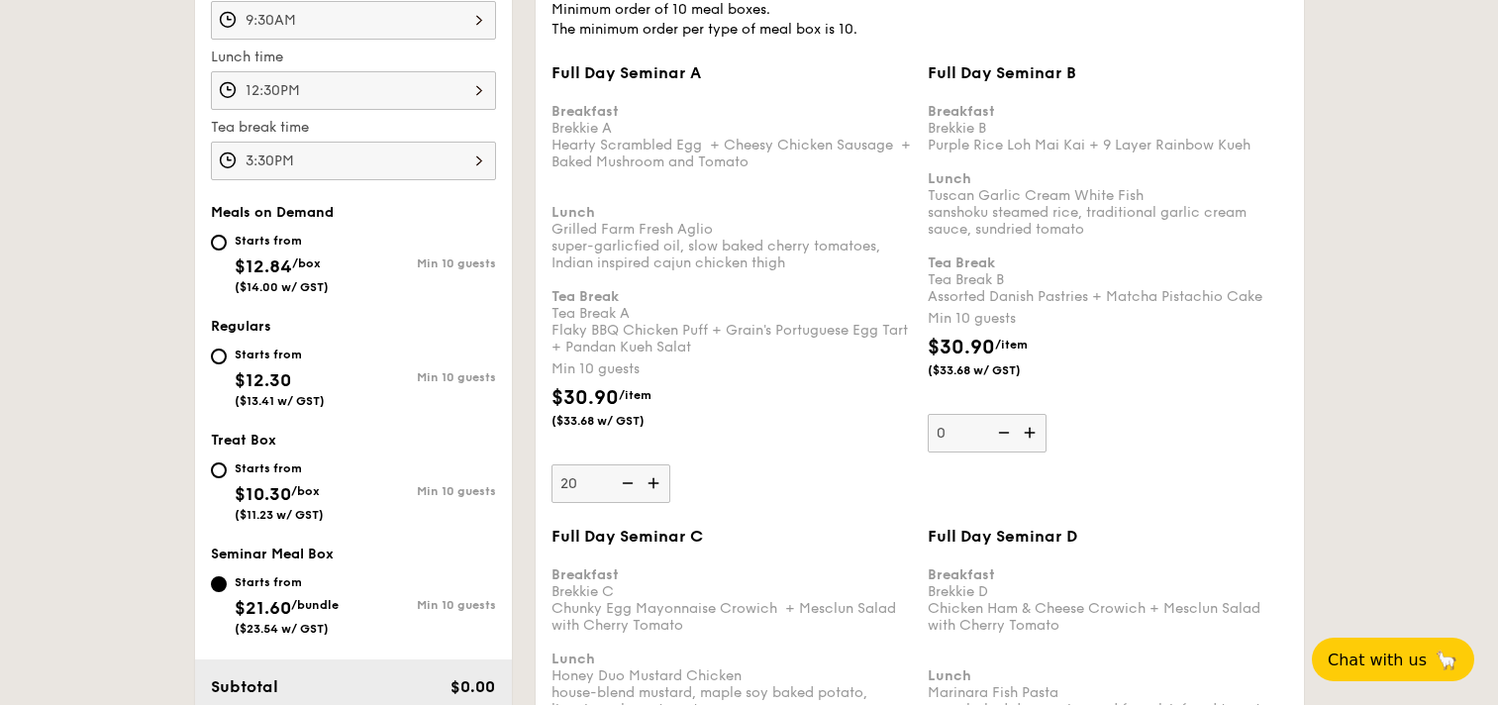
click at [656, 490] on input "20" at bounding box center [611, 483] width 119 height 39
click at [656, 490] on img at bounding box center [656, 483] width 30 height 38
click at [656, 490] on input "21" at bounding box center [611, 483] width 119 height 39
click at [656, 490] on img at bounding box center [656, 483] width 30 height 38
click at [656, 490] on input "22" at bounding box center [611, 483] width 119 height 39
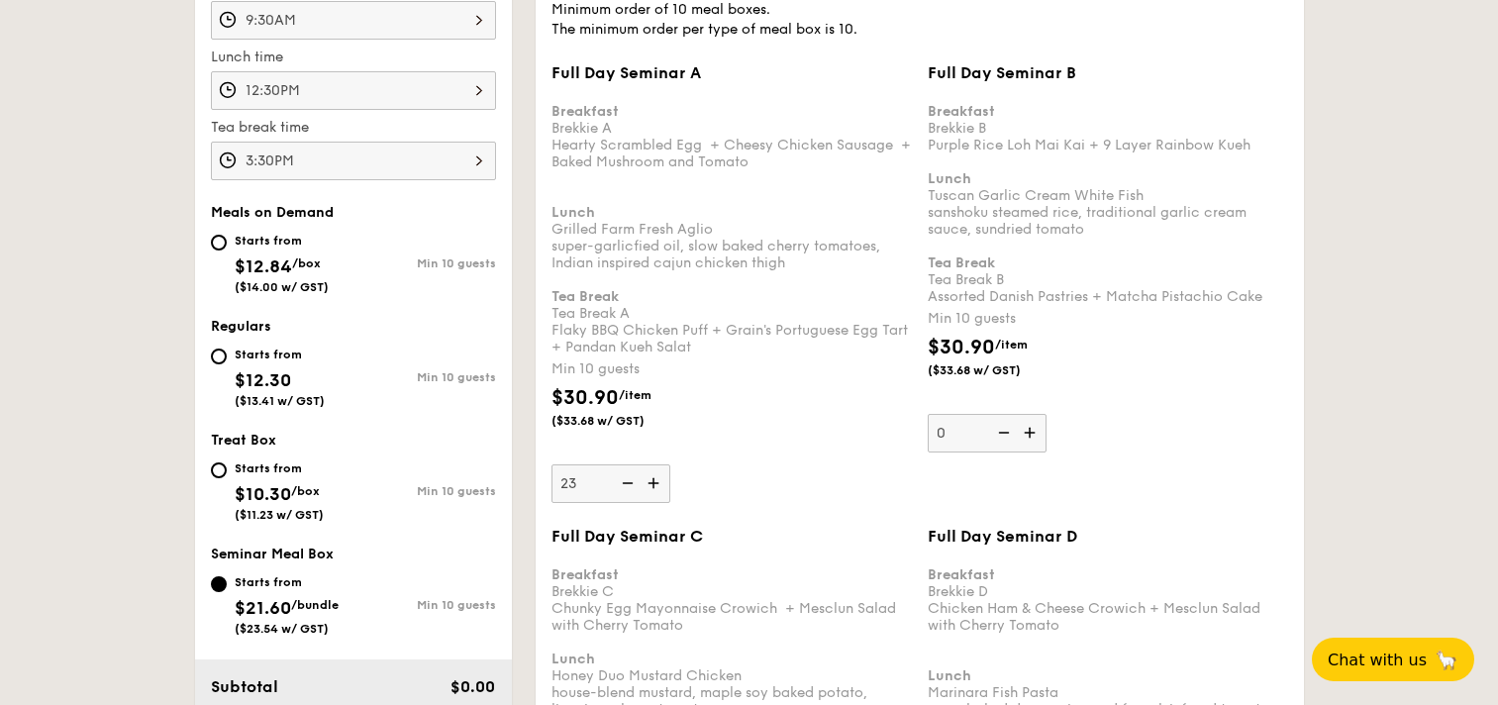
click at [656, 490] on img at bounding box center [656, 483] width 30 height 38
click at [656, 490] on input "23" at bounding box center [611, 483] width 119 height 39
click at [770, 485] on div "Full Day Seminar A Breakfast Brekkie A Hearty Scrambled Egg  + Cheesy Chicken S…" at bounding box center [732, 283] width 360 height 440
click at [670, 485] on input "24" at bounding box center [611, 483] width 119 height 39
click at [653, 492] on img at bounding box center [656, 483] width 30 height 38
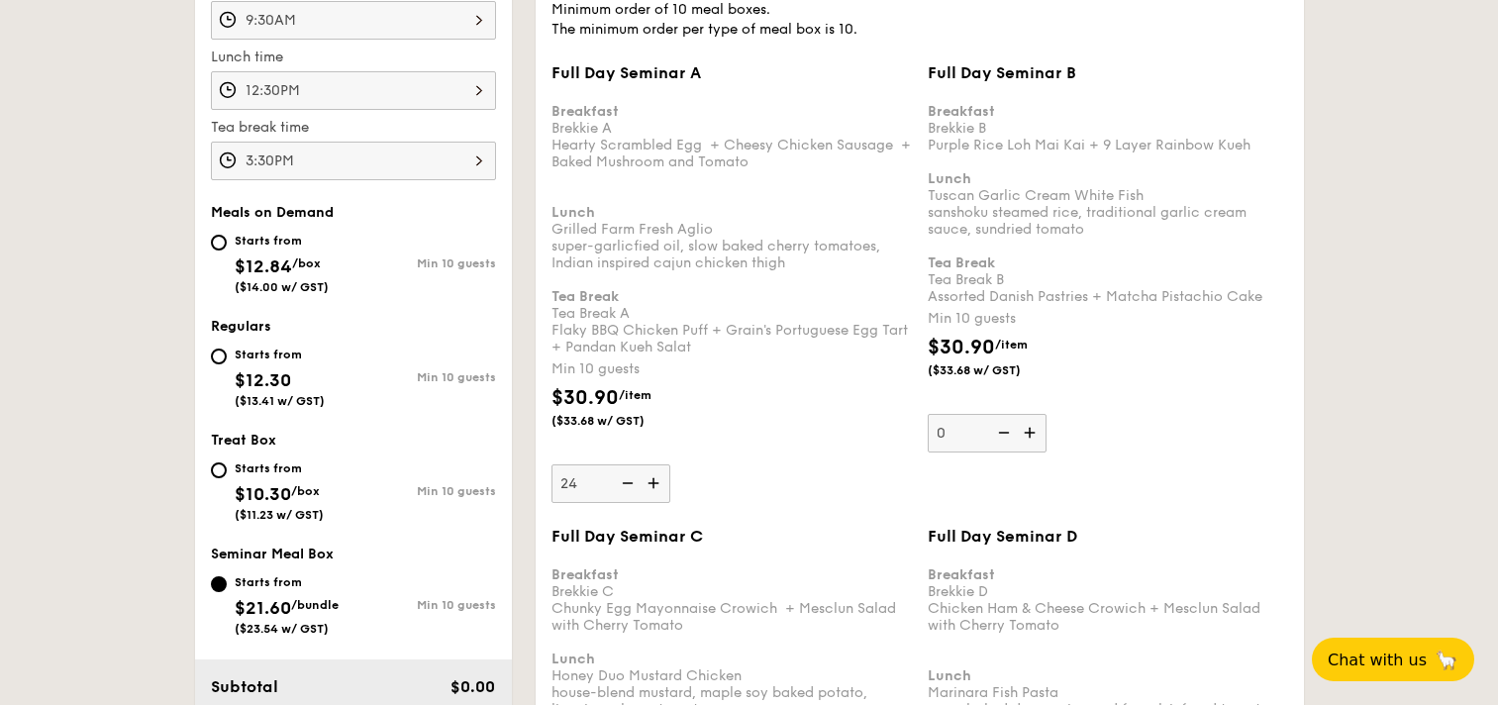
click at [653, 492] on input "24" at bounding box center [611, 483] width 119 height 39
click at [653, 492] on img at bounding box center [656, 483] width 30 height 38
click at [653, 492] on input "25" at bounding box center [611, 483] width 119 height 39
click at [653, 492] on img at bounding box center [656, 483] width 30 height 38
click at [653, 492] on input "26" at bounding box center [611, 483] width 119 height 39
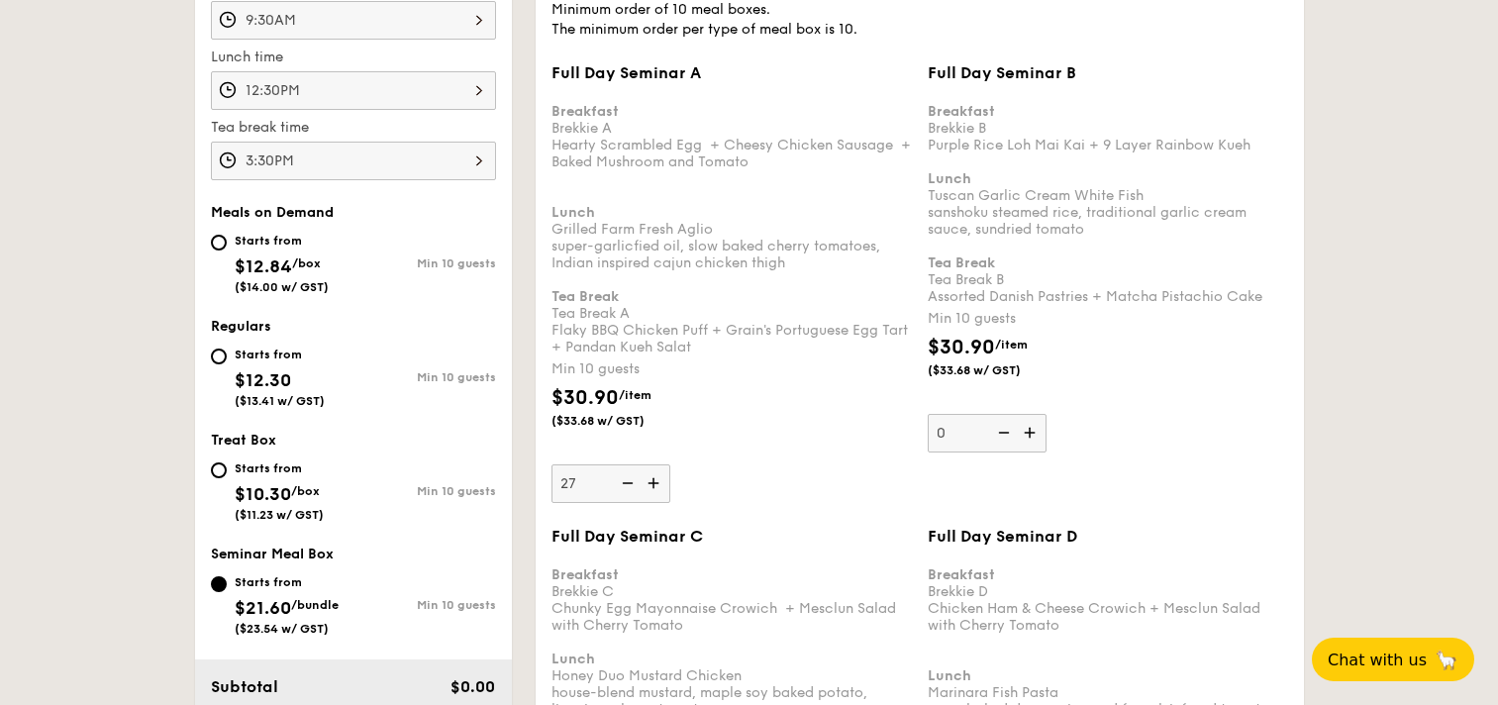
click at [653, 492] on img at bounding box center [656, 483] width 30 height 38
click at [653, 492] on input "27" at bounding box center [611, 483] width 119 height 39
click at [653, 492] on img at bounding box center [656, 483] width 30 height 38
click at [653, 492] on input "28" at bounding box center [611, 483] width 119 height 39
click at [653, 492] on img at bounding box center [656, 483] width 30 height 38
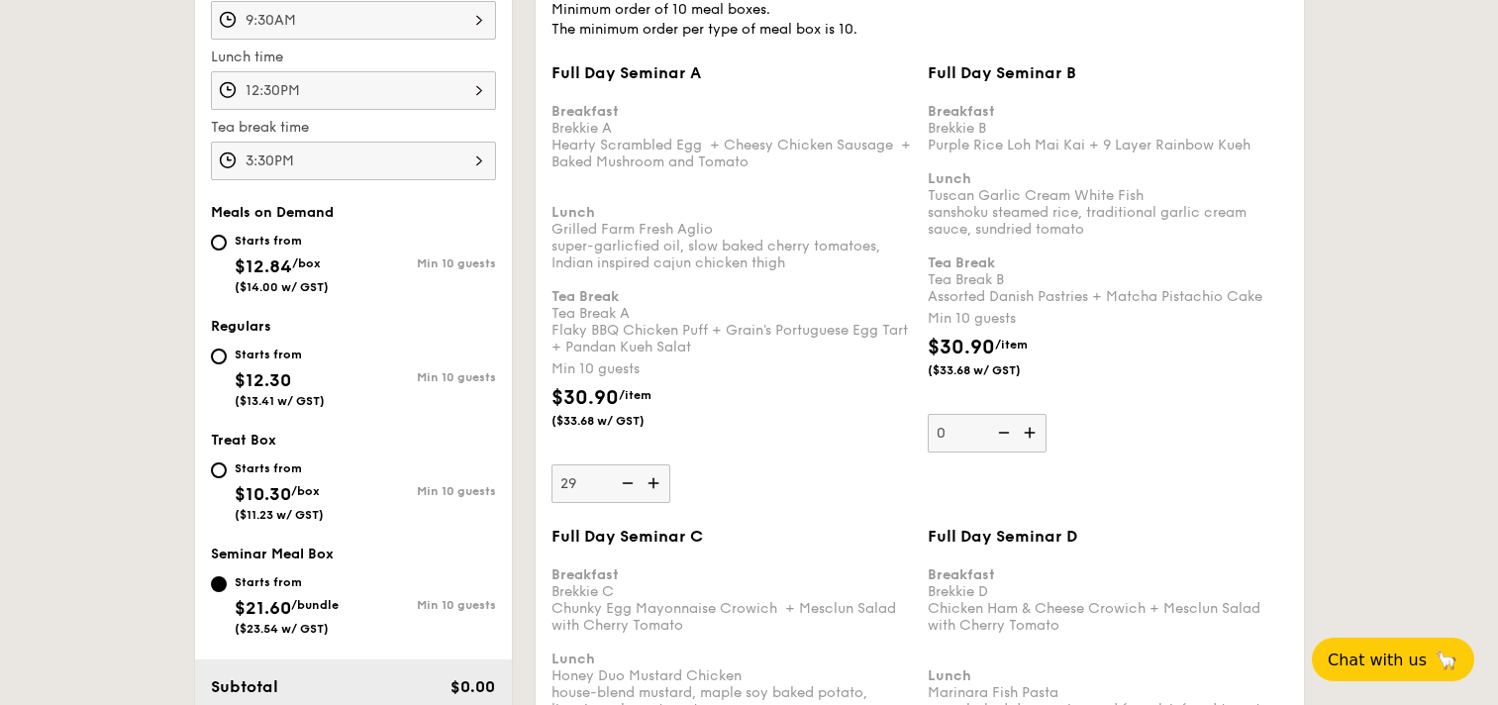
click at [653, 492] on input "29" at bounding box center [611, 483] width 119 height 39
type input "30"
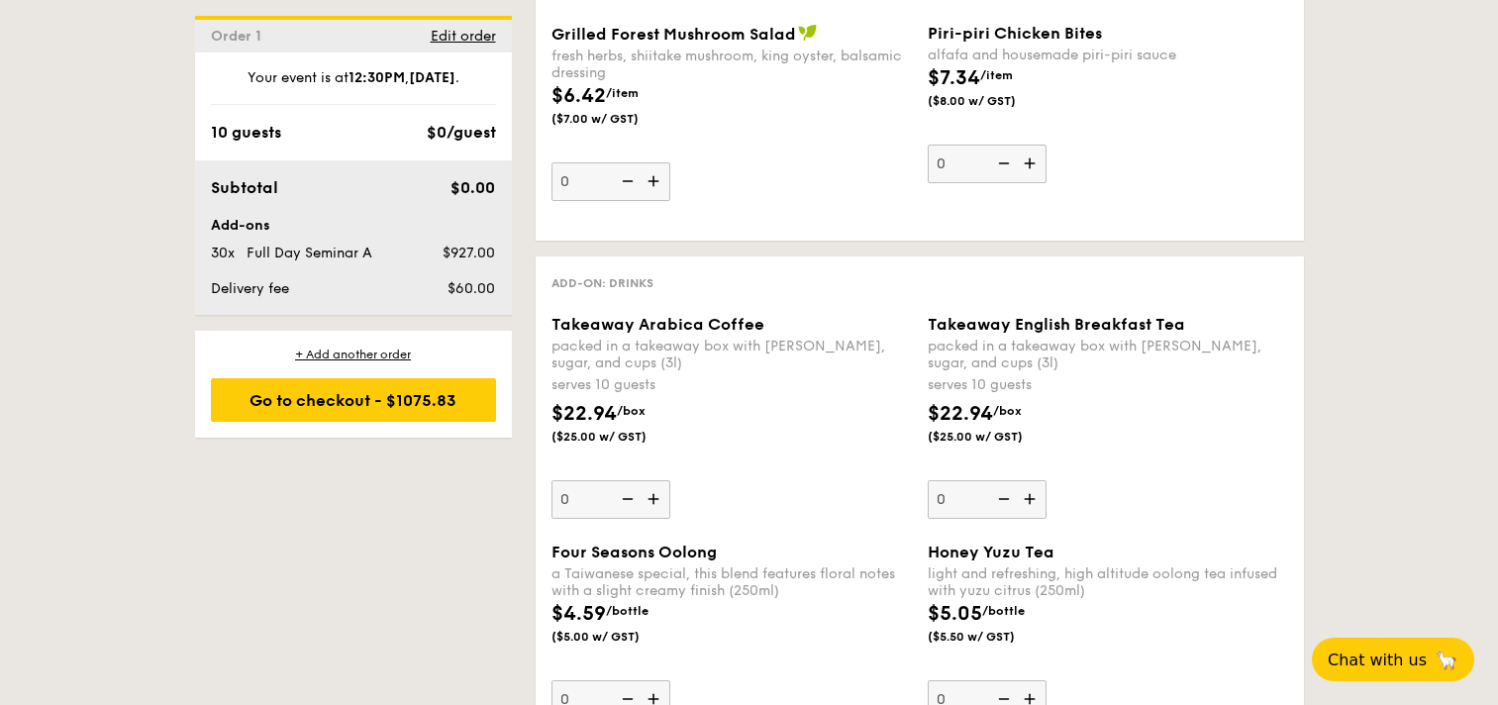
scroll to position [5202, 0]
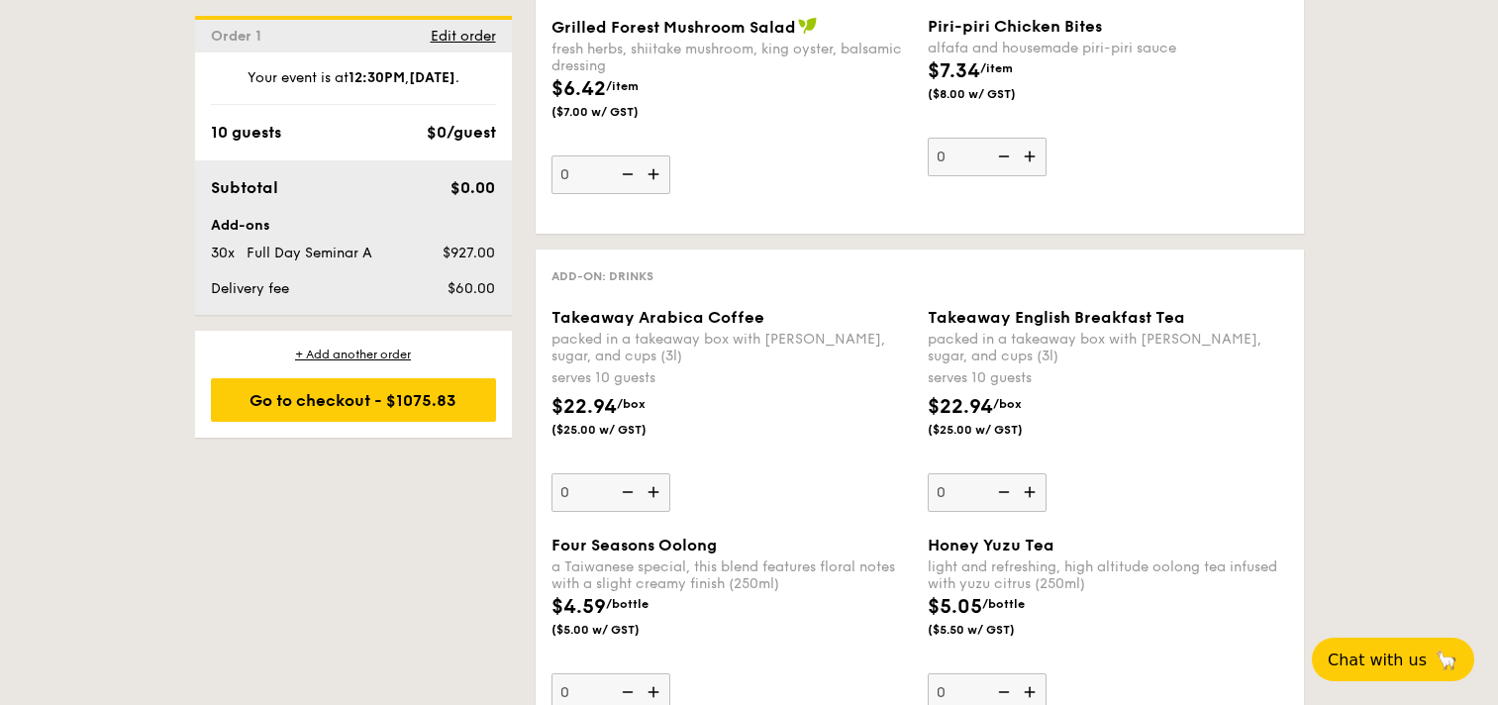
click at [655, 497] on img at bounding box center [656, 492] width 30 height 38
click at [655, 497] on input "0" at bounding box center [611, 492] width 119 height 39
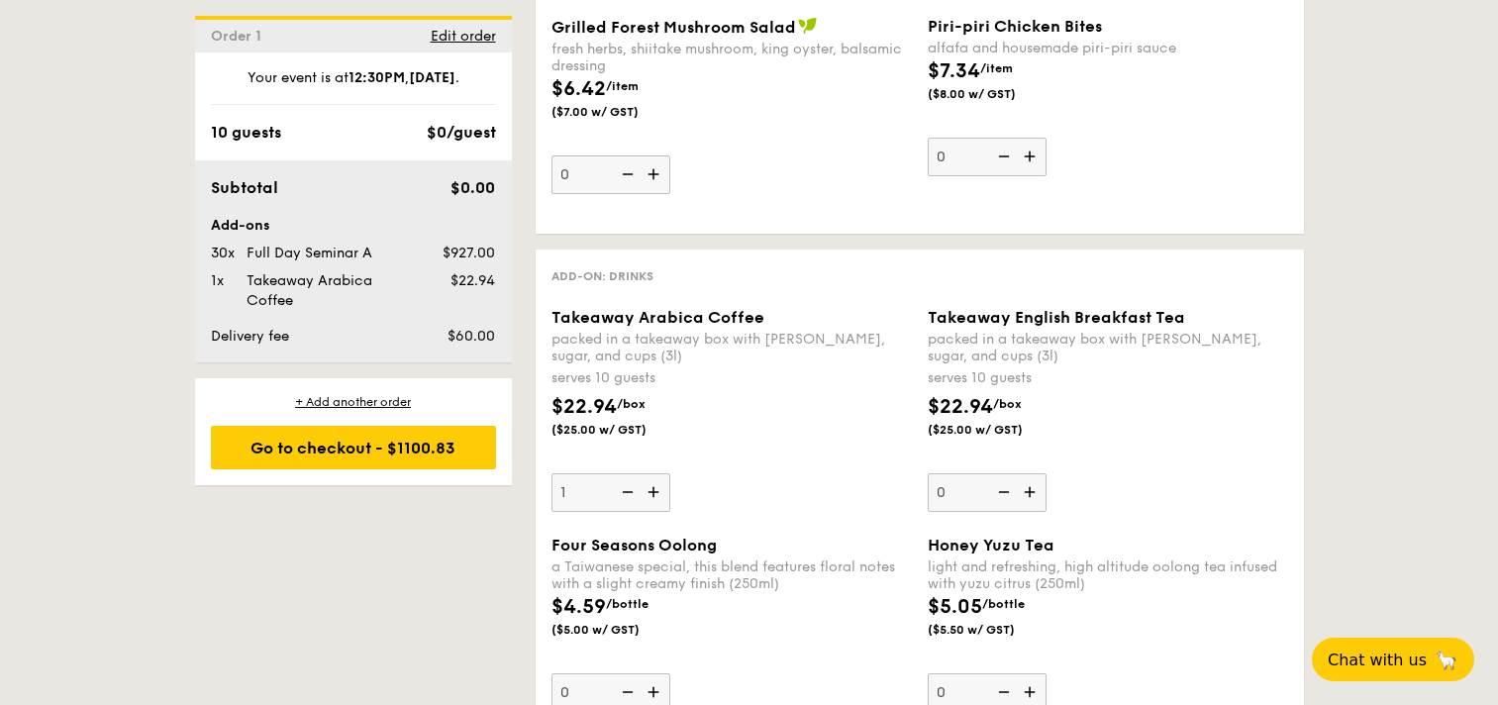
click at [655, 497] on img at bounding box center [656, 492] width 30 height 38
click at [655, 497] on input "1" at bounding box center [611, 492] width 119 height 39
type input "2"
click at [1026, 495] on img at bounding box center [1032, 492] width 30 height 38
click at [1026, 495] on input "0" at bounding box center [987, 492] width 119 height 39
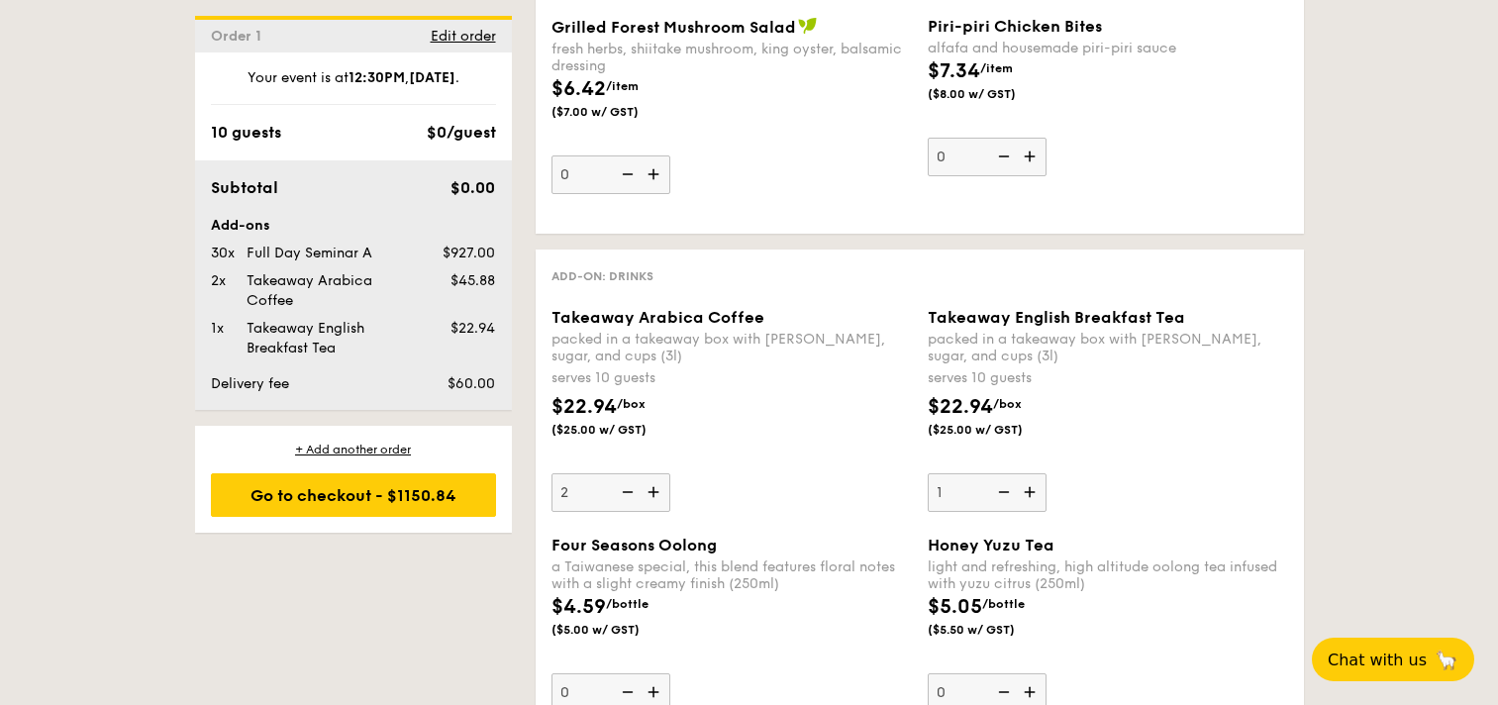
click at [1026, 495] on img at bounding box center [1032, 492] width 30 height 38
click at [1026, 495] on input "1" at bounding box center [987, 492] width 119 height 39
type input "2"
click at [833, 450] on div "$22.94 /box ($25.00 w/ GST)" at bounding box center [732, 426] width 376 height 69
click at [670, 473] on input "2" at bounding box center [611, 492] width 119 height 39
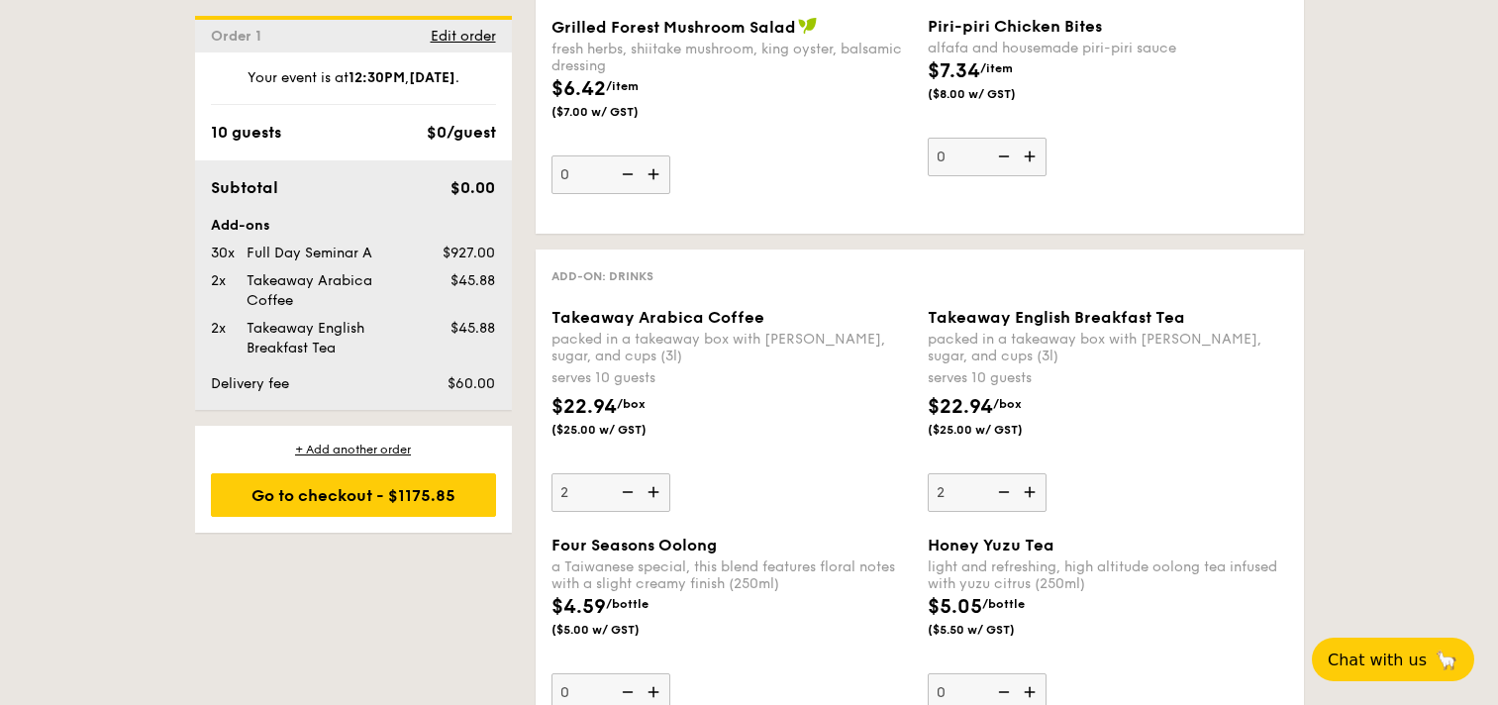
click at [864, 387] on div "Takeaway Arabica Coffee packed in a takeaway box with [PERSON_NAME], sugar, and…" at bounding box center [732, 410] width 360 height 204
click at [670, 473] on input "2" at bounding box center [611, 492] width 119 height 39
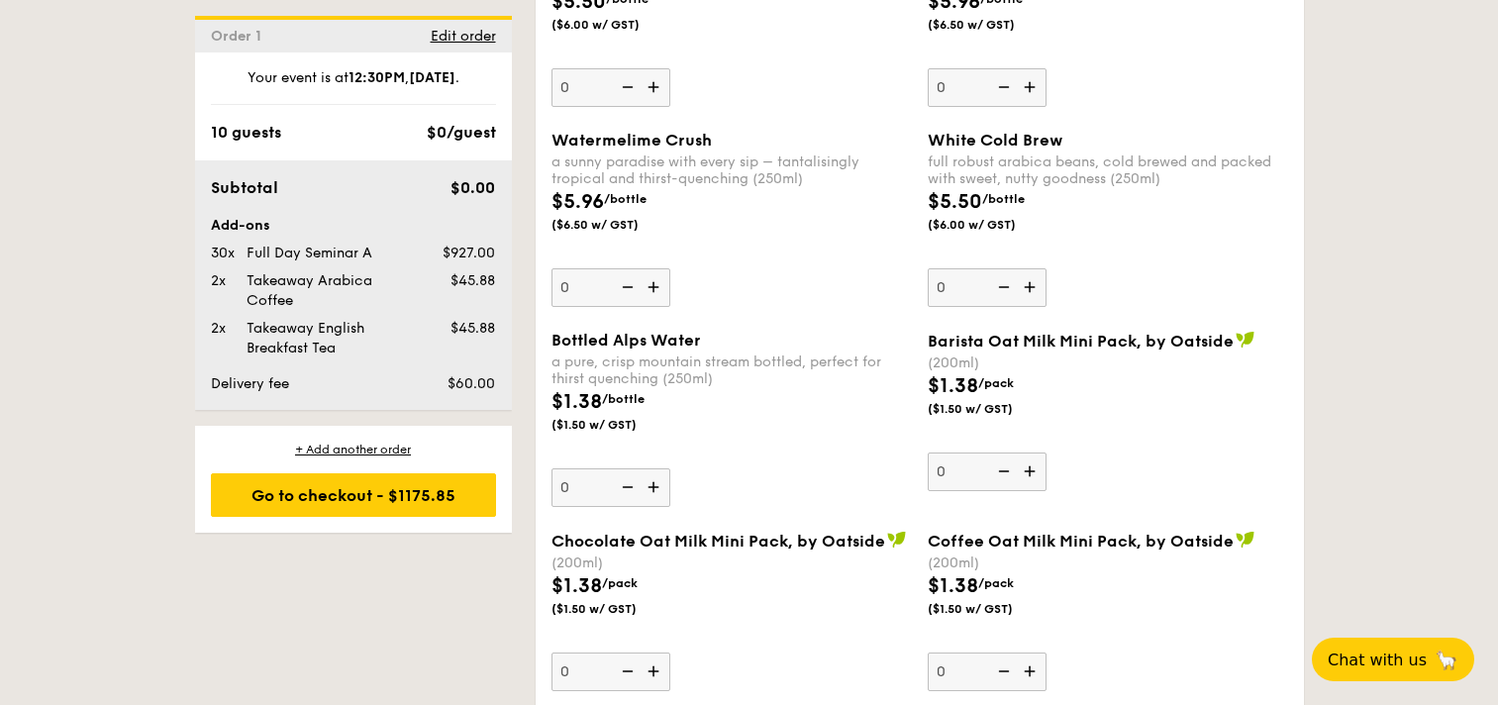
scroll to position [6197, 0]
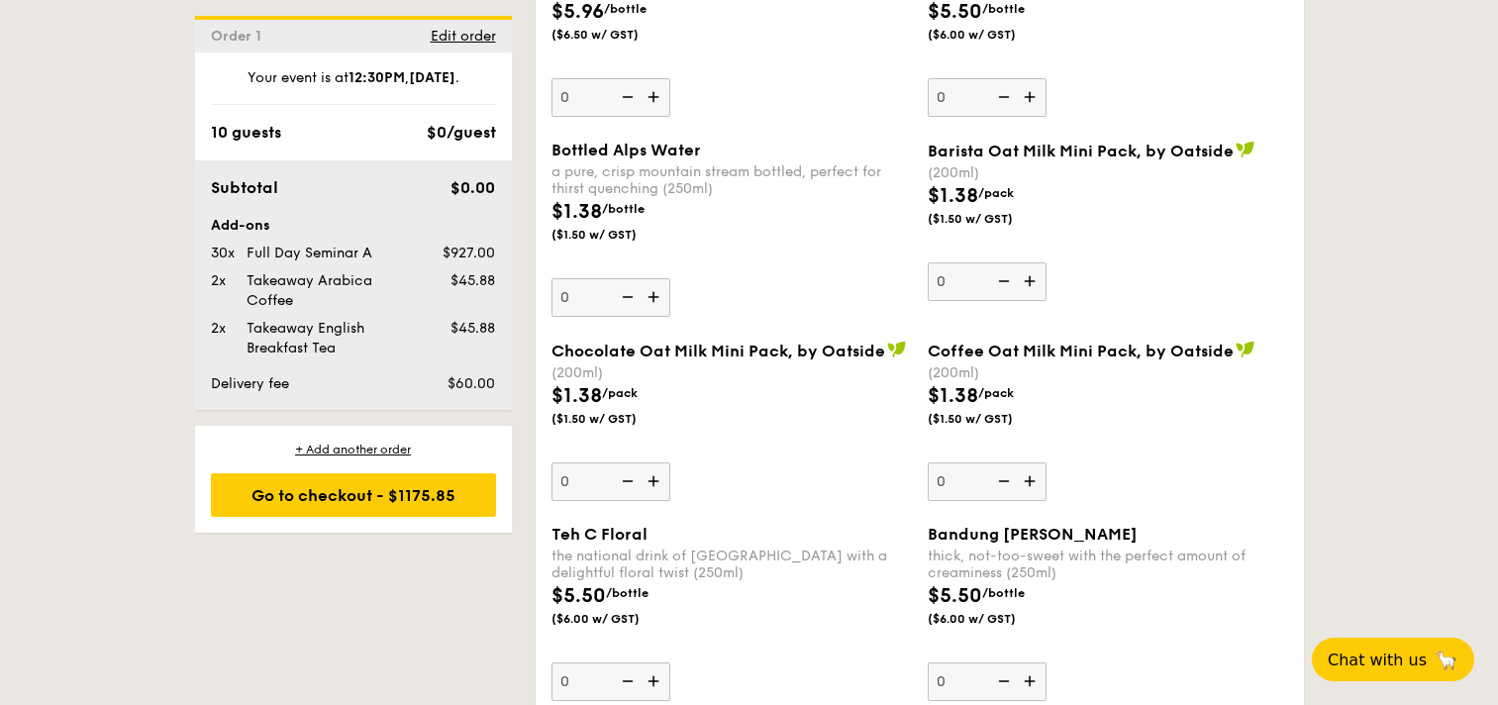
click at [587, 294] on input "0" at bounding box center [611, 297] width 119 height 39
type input "30"
click at [785, 356] on span "Chocolate Oat Milk Mini Pack, by Oatside" at bounding box center [719, 351] width 334 height 19
click at [670, 462] on input "0" at bounding box center [611, 481] width 119 height 39
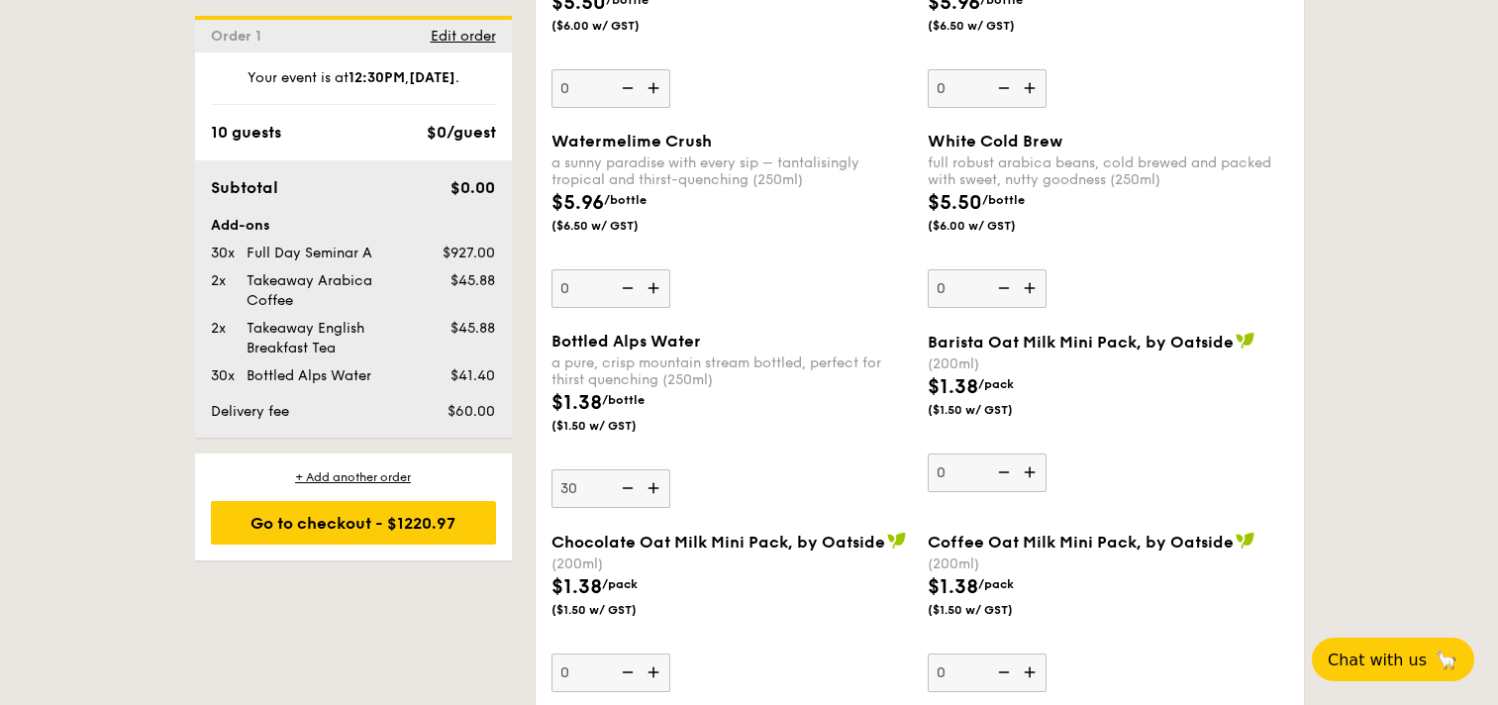
scroll to position [5931, 0]
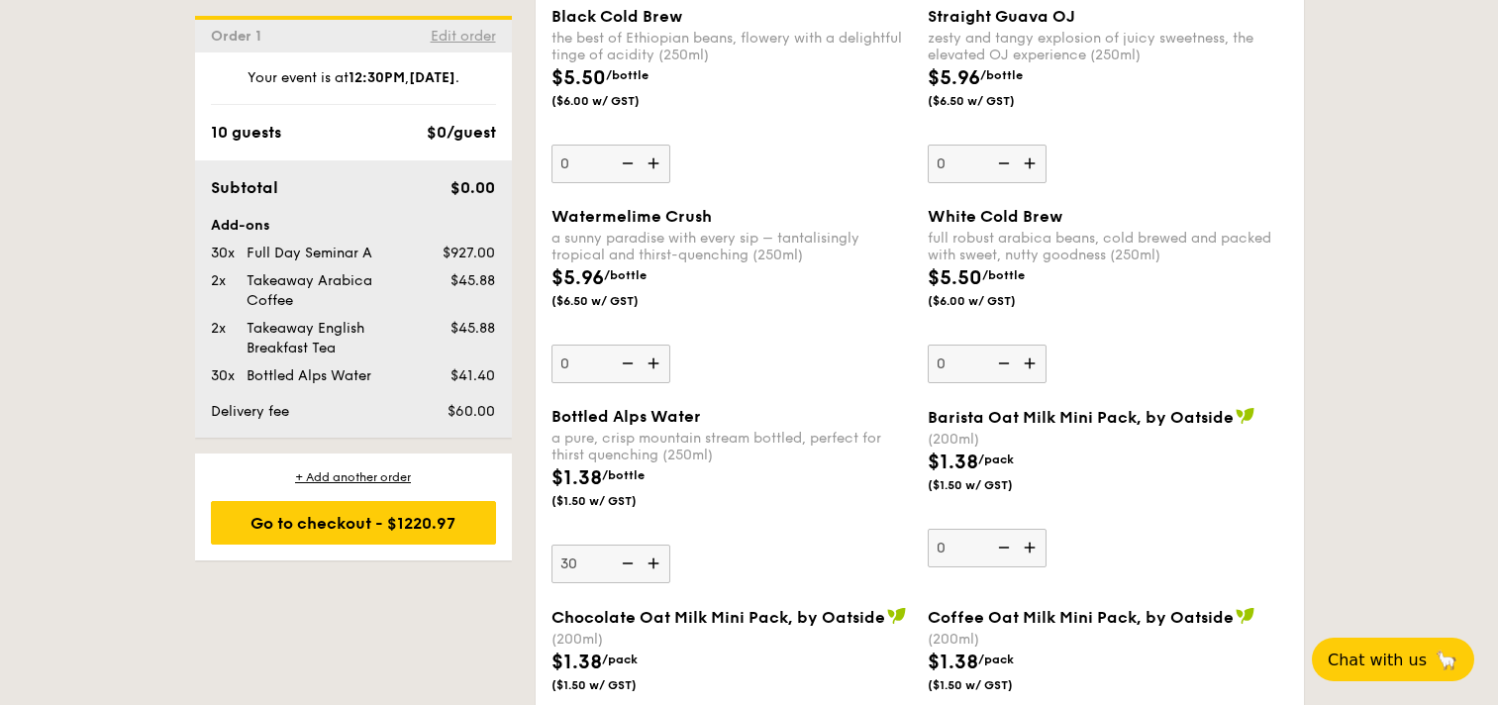
click at [466, 34] on span "Edit order" at bounding box center [463, 36] width 65 height 17
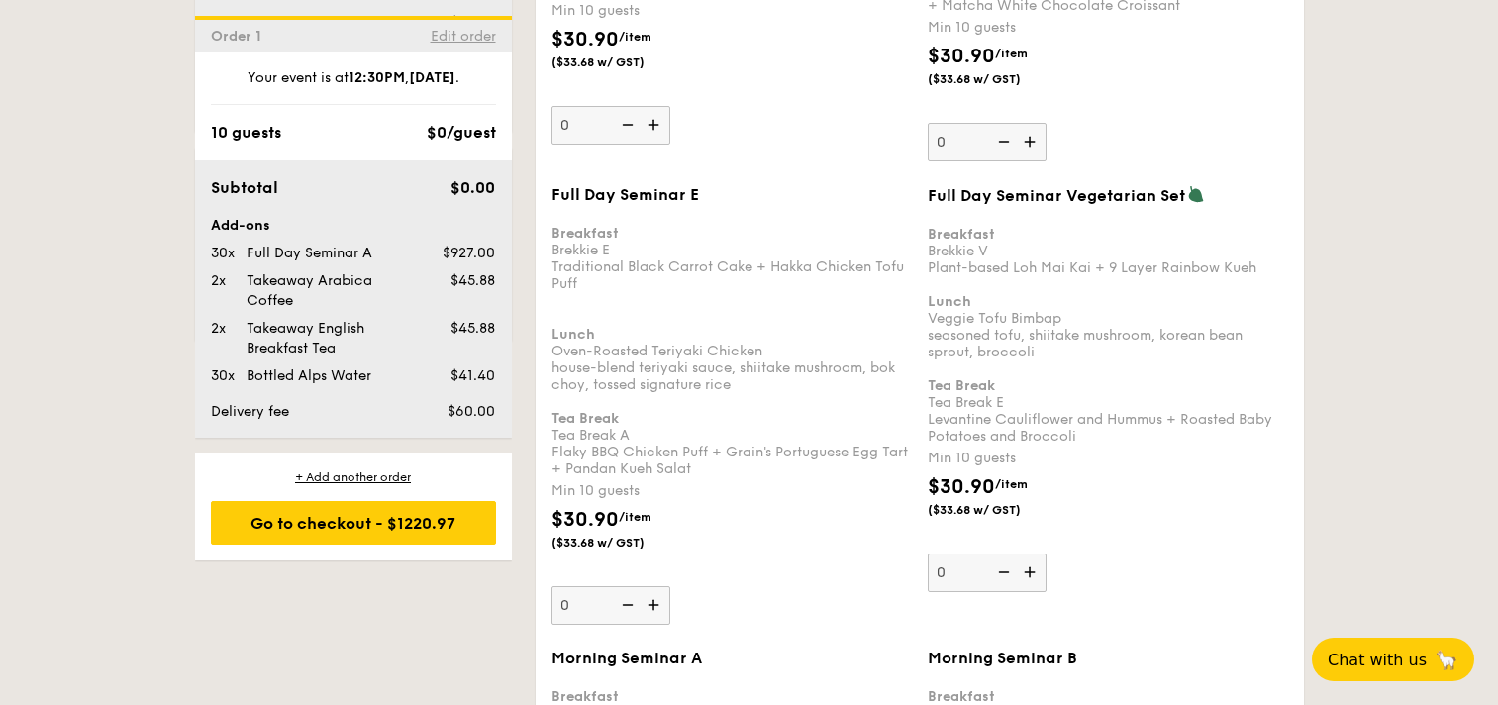
scroll to position [529, 0]
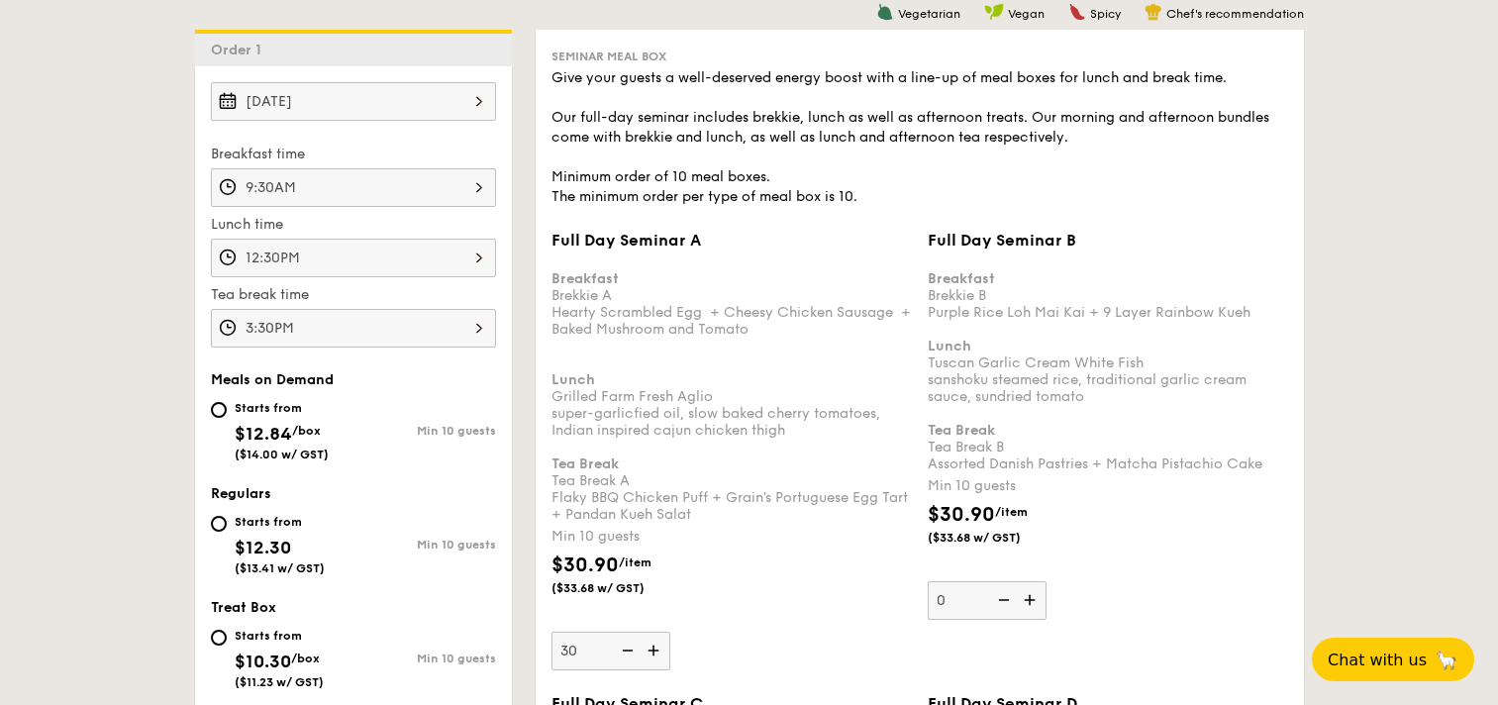
click at [388, 103] on input "[DATE]" at bounding box center [353, 101] width 285 height 39
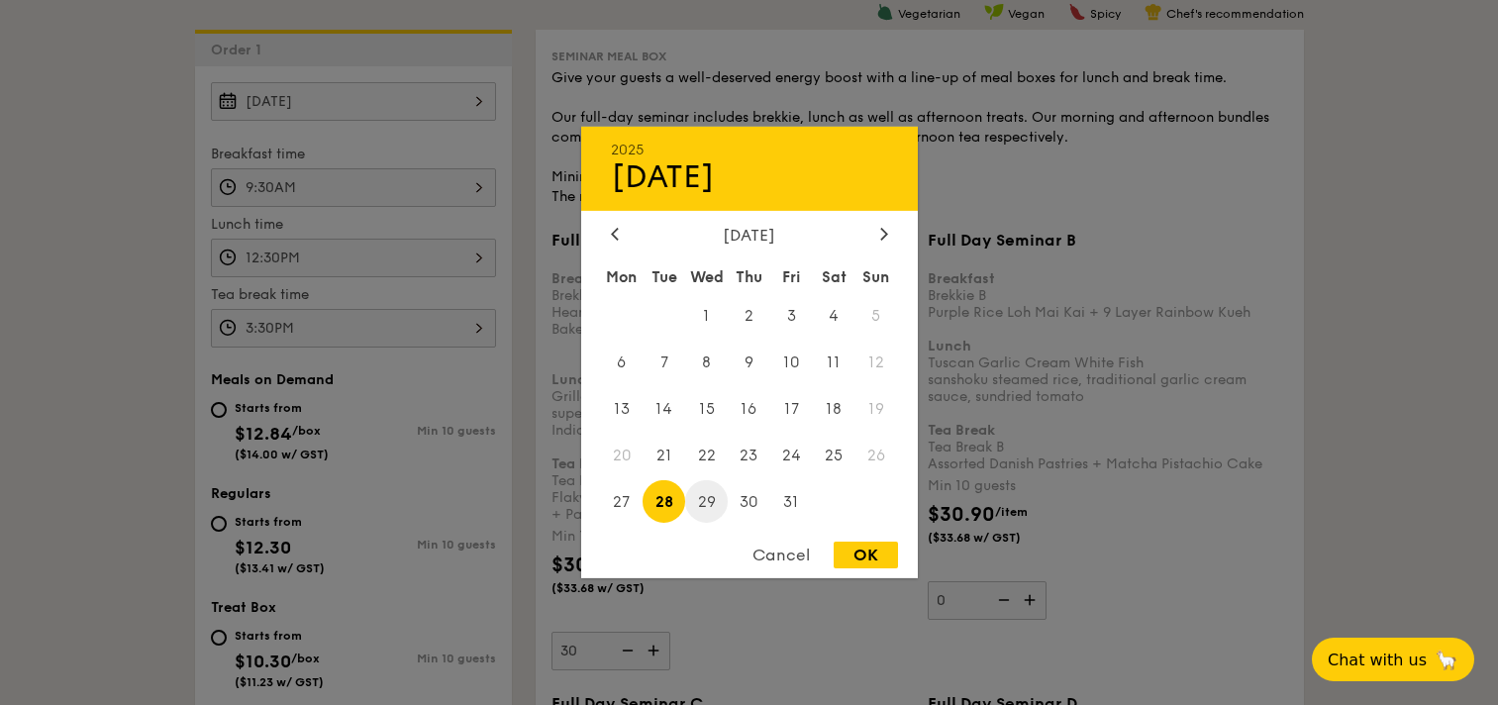
click at [701, 497] on span "29" at bounding box center [706, 501] width 43 height 43
click at [863, 554] on div "OK" at bounding box center [866, 555] width 64 height 27
type input "[DATE]"
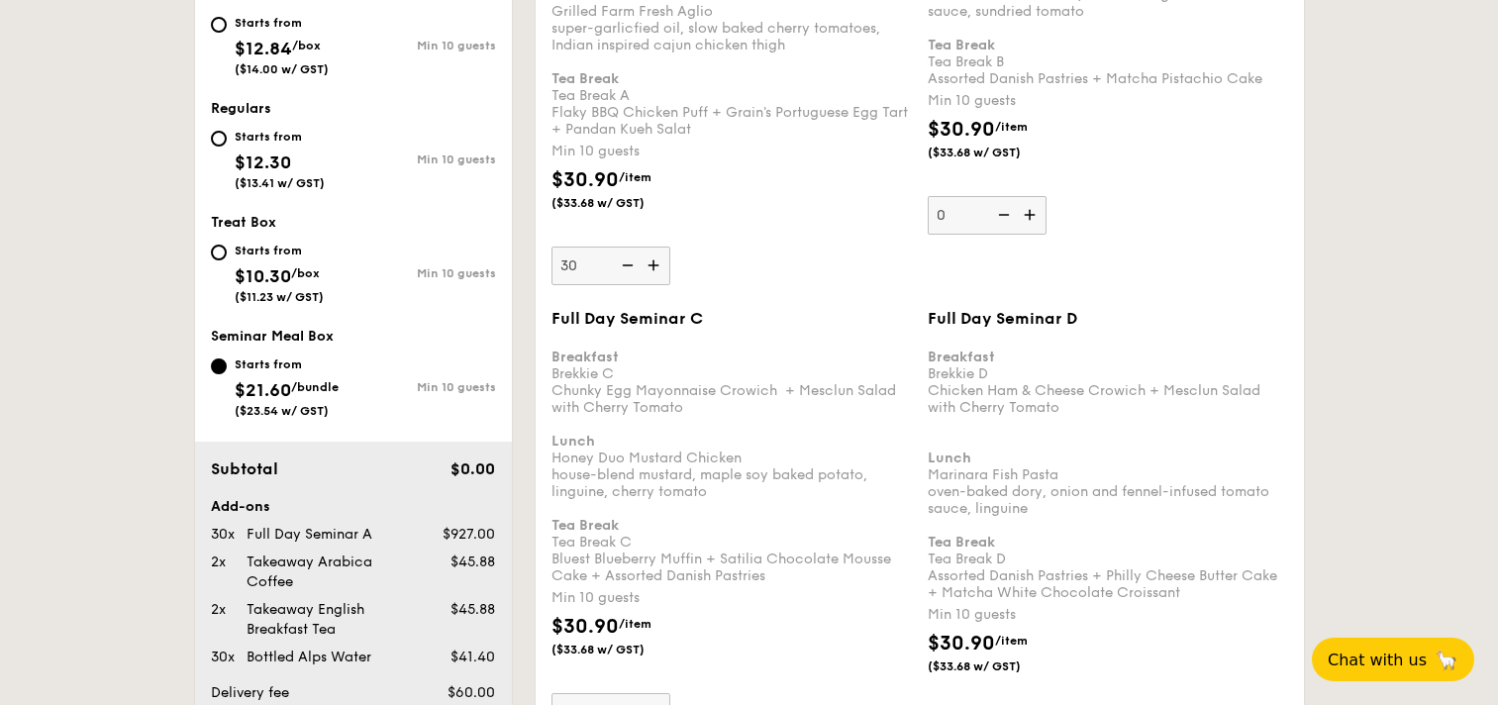
scroll to position [826, 0]
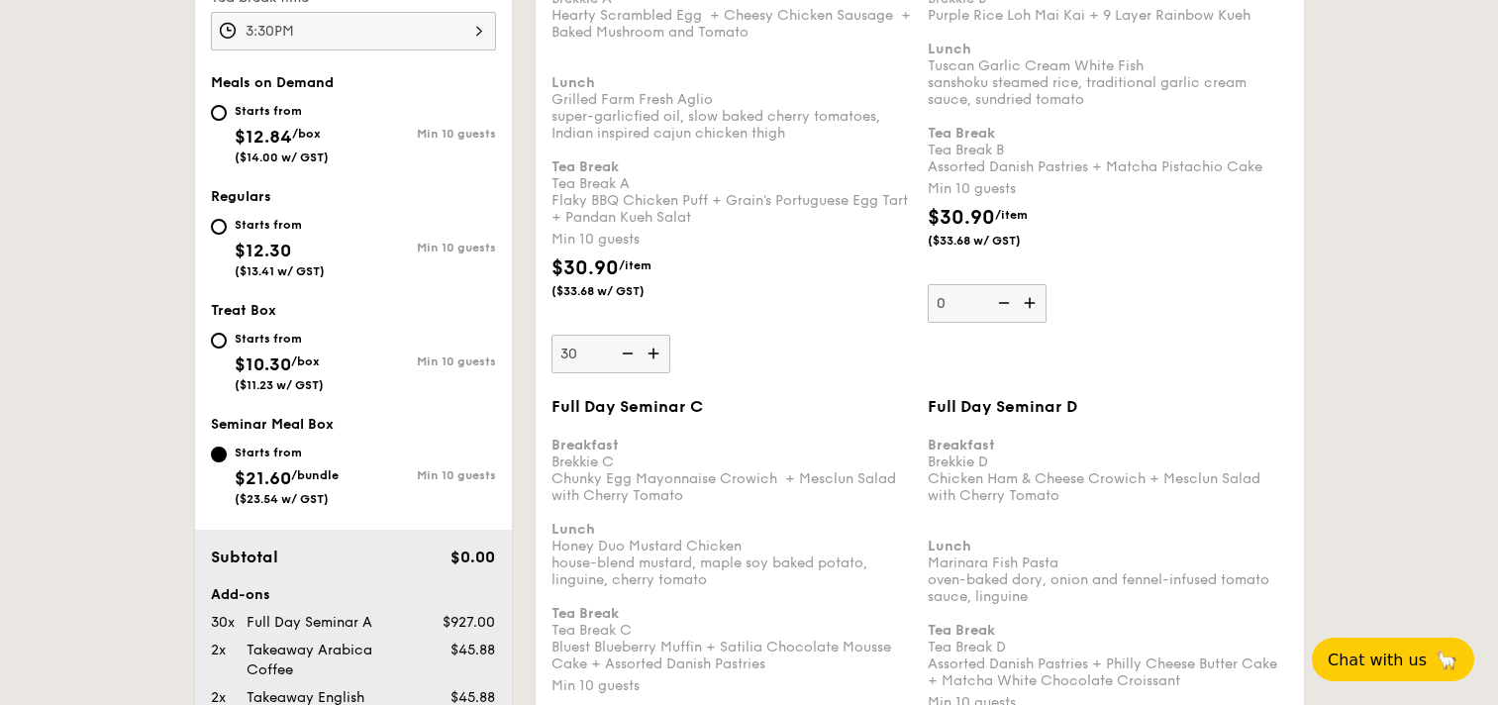
click at [580, 353] on input "30" at bounding box center [611, 354] width 119 height 39
type input "10"
click at [950, 306] on input "0" at bounding box center [987, 303] width 119 height 39
type input "30"
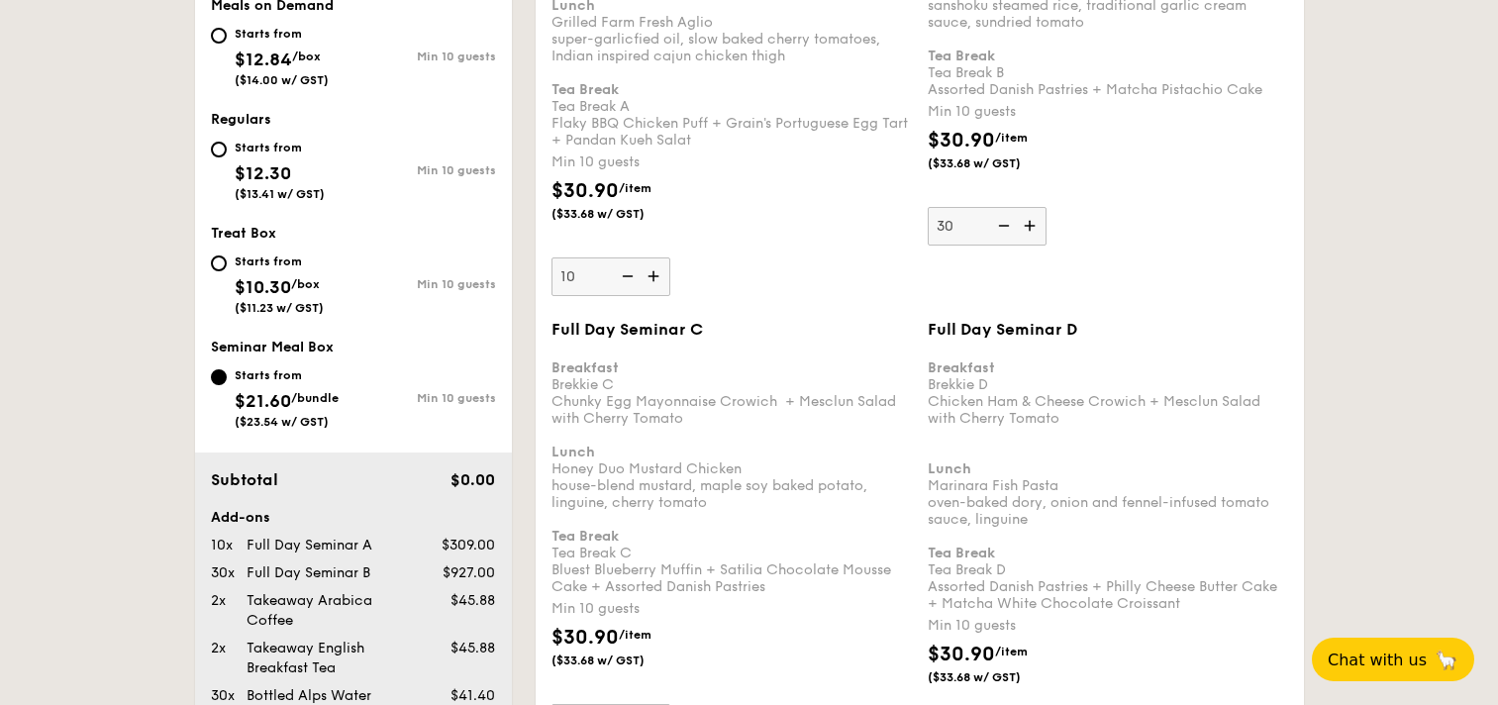
scroll to position [1024, 0]
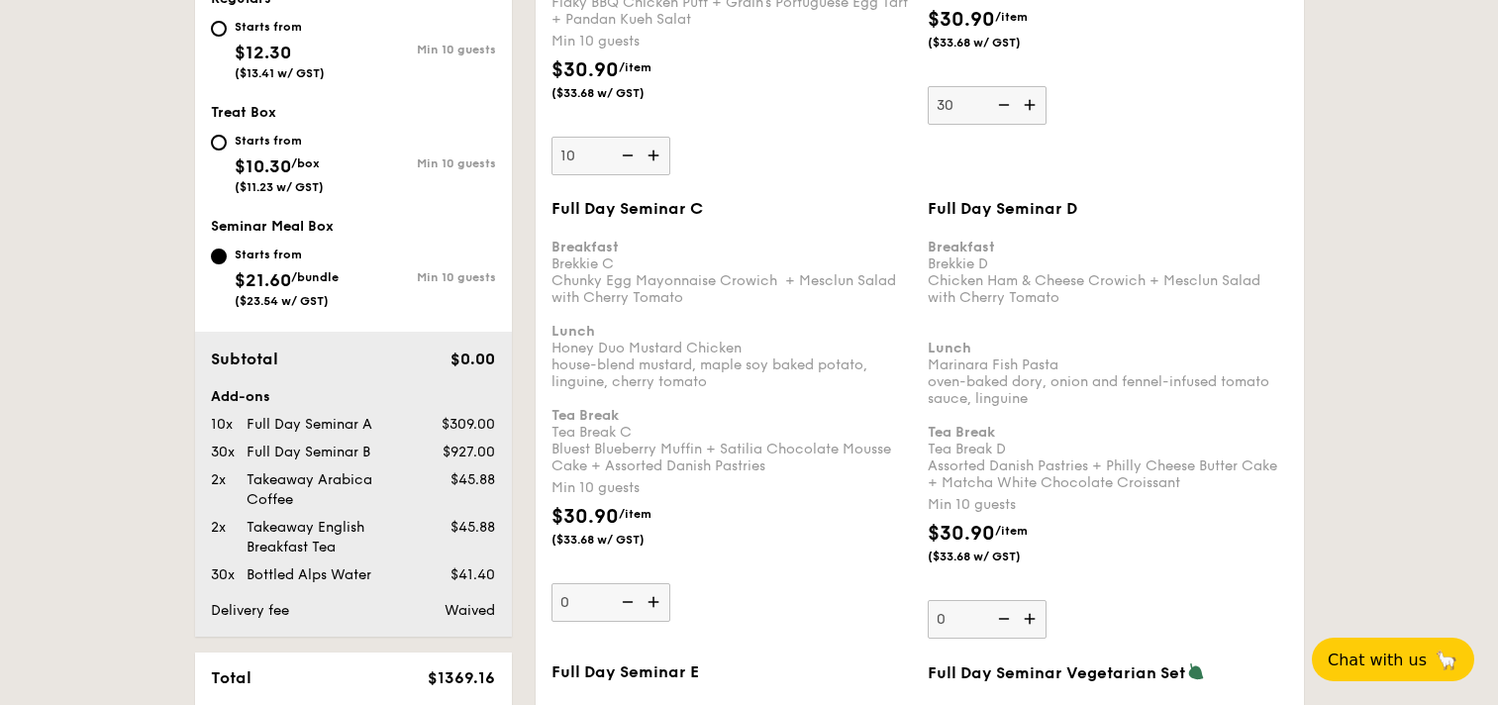
click at [624, 154] on img at bounding box center [626, 156] width 30 height 38
click at [624, 154] on input "10" at bounding box center [611, 156] width 119 height 39
type input "0"
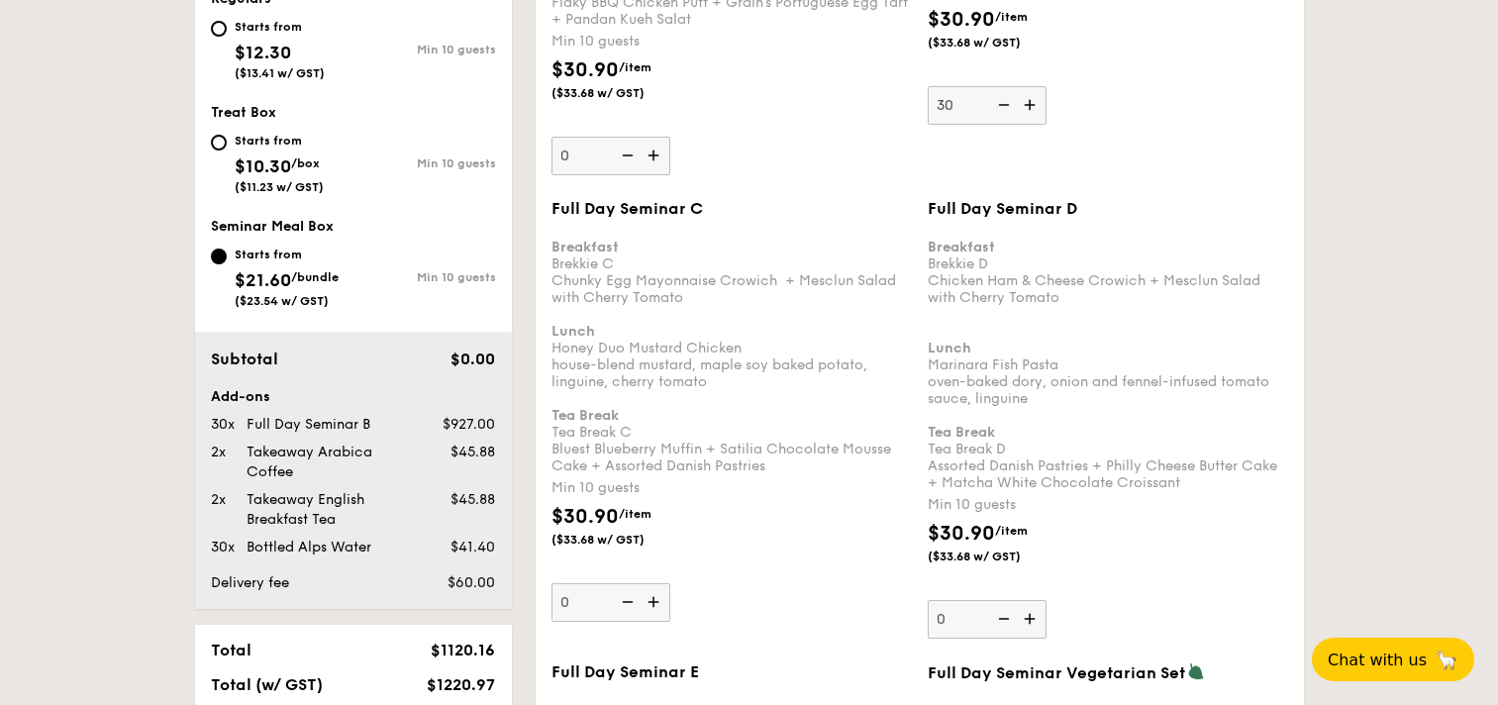
click at [624, 154] on img at bounding box center [626, 156] width 30 height 38
click at [624, 154] on input "0" at bounding box center [611, 156] width 119 height 39
click at [624, 154] on img at bounding box center [626, 156] width 30 height 38
click at [624, 154] on input "0" at bounding box center [611, 156] width 119 height 39
click at [624, 154] on img at bounding box center [626, 156] width 30 height 38
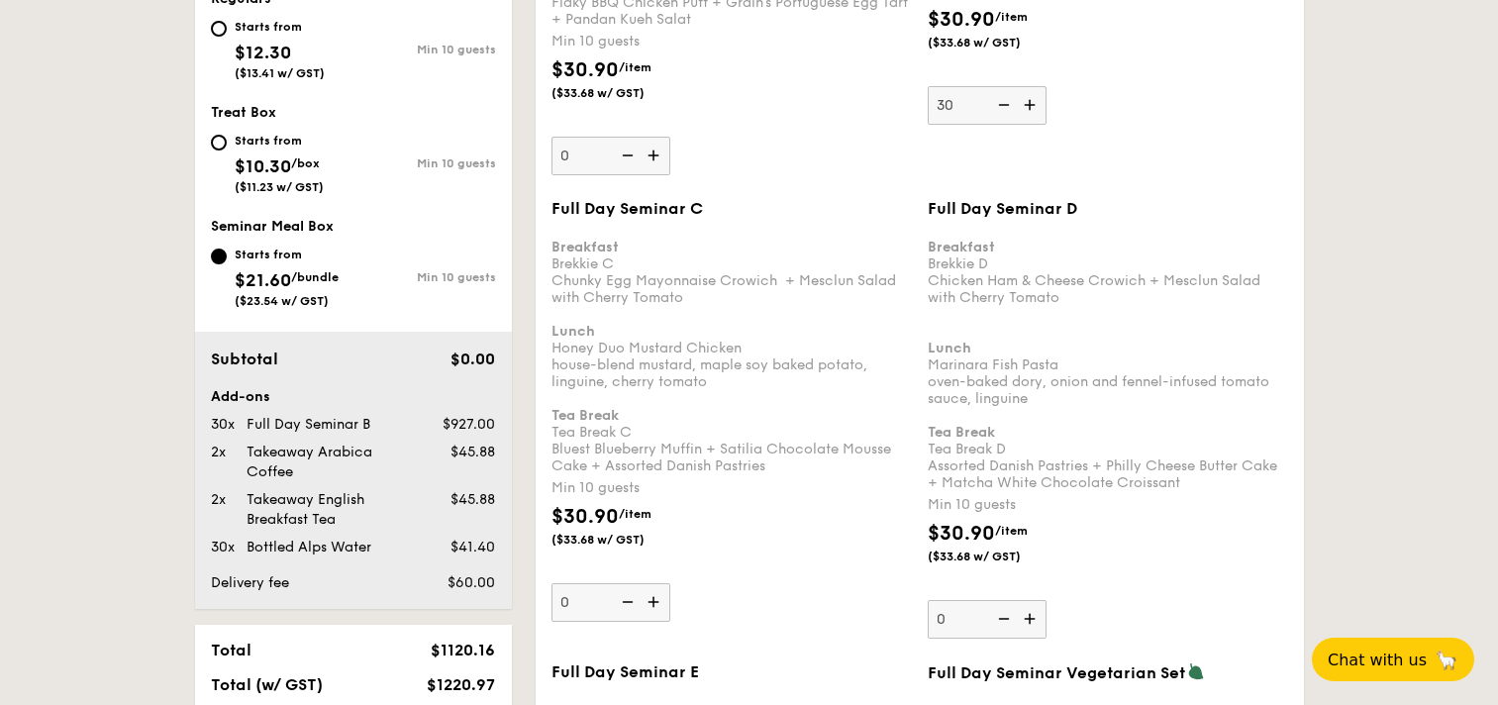
click at [624, 154] on input "0" at bounding box center [611, 156] width 119 height 39
drag, startPoint x: 705, startPoint y: 163, endPoint x: 723, endPoint y: 164, distance: 17.9
click at [670, 164] on input "0" at bounding box center [611, 156] width 119 height 39
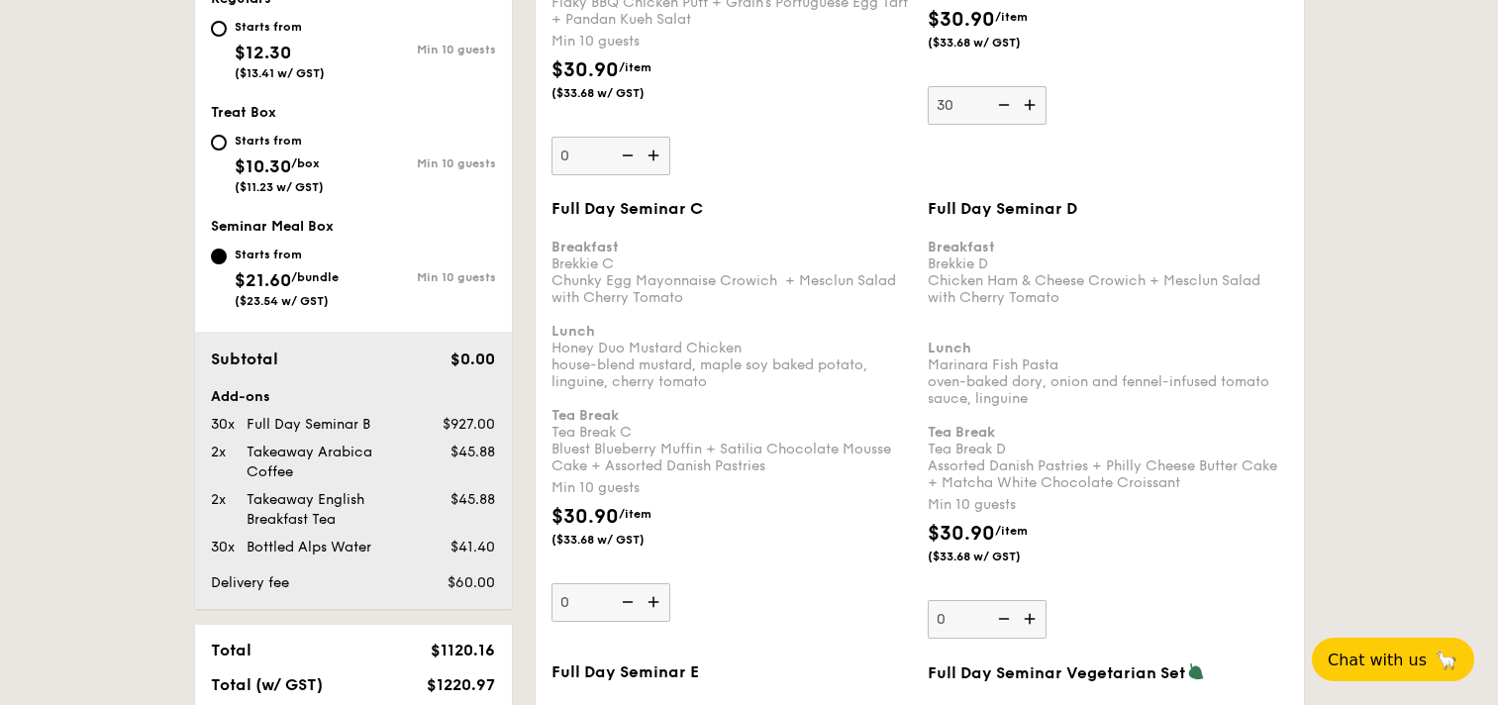
click at [670, 170] on input "0" at bounding box center [611, 156] width 119 height 39
click at [561, 155] on input "0" at bounding box center [611, 156] width 119 height 39
click at [768, 199] on div "Full Day Seminar C" at bounding box center [732, 208] width 360 height 19
click at [670, 583] on input "0" at bounding box center [611, 602] width 119 height 39
click at [681, 454] on div "Breakfast Brekkie C Chunky Egg Mayonnaise Crowich  + Mesclun Salad with Cherry …" at bounding box center [732, 348] width 360 height 252
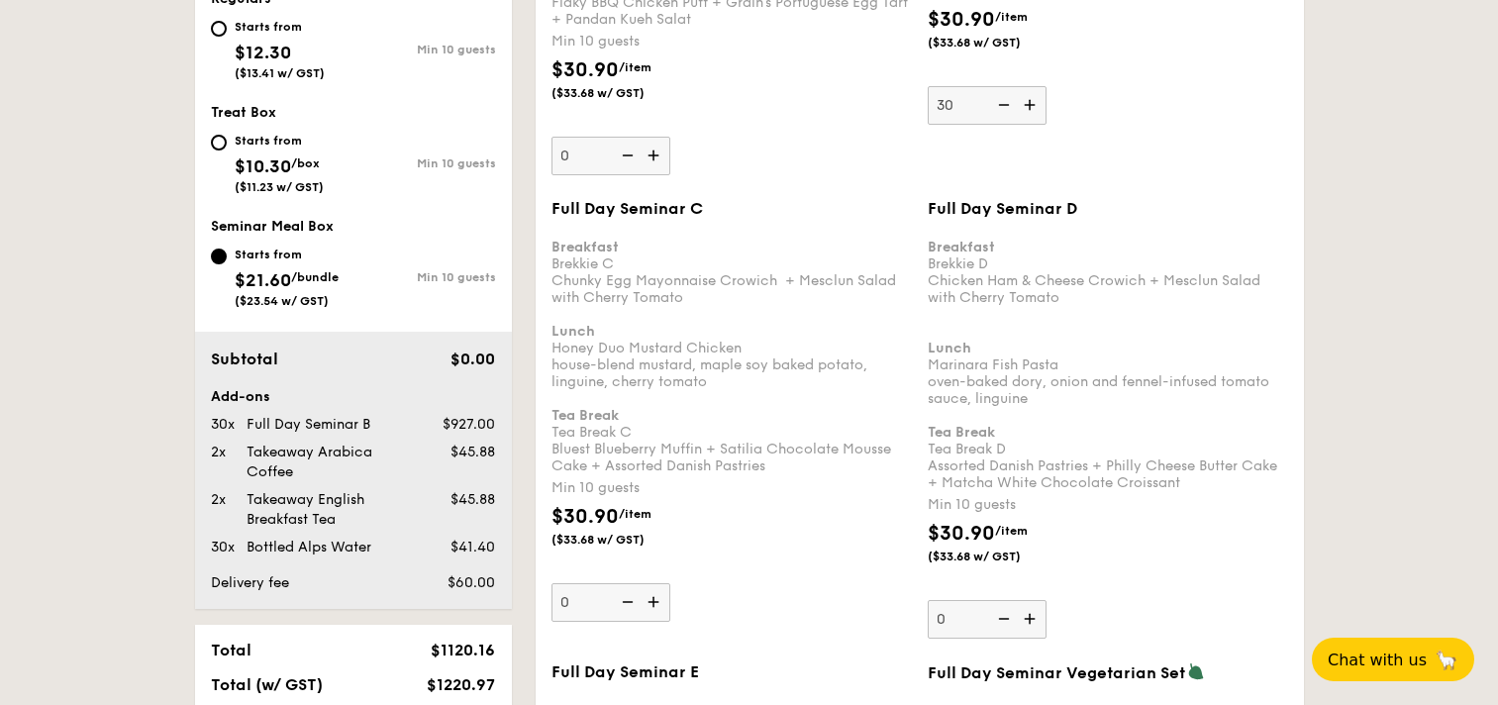
click at [670, 583] on input "0" at bounding box center [611, 602] width 119 height 39
click at [370, 219] on div "Seminar Meal Box" at bounding box center [353, 226] width 285 height 17
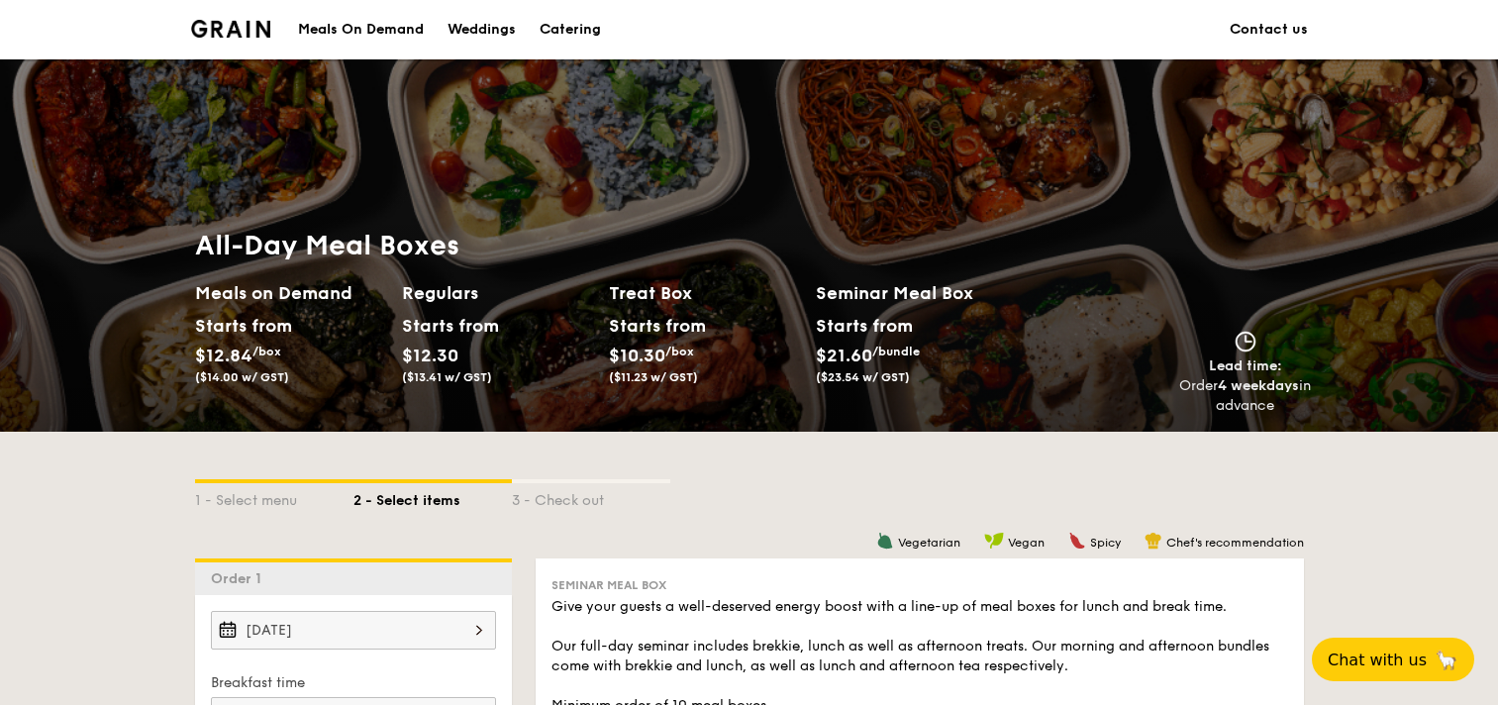
scroll to position [397, 0]
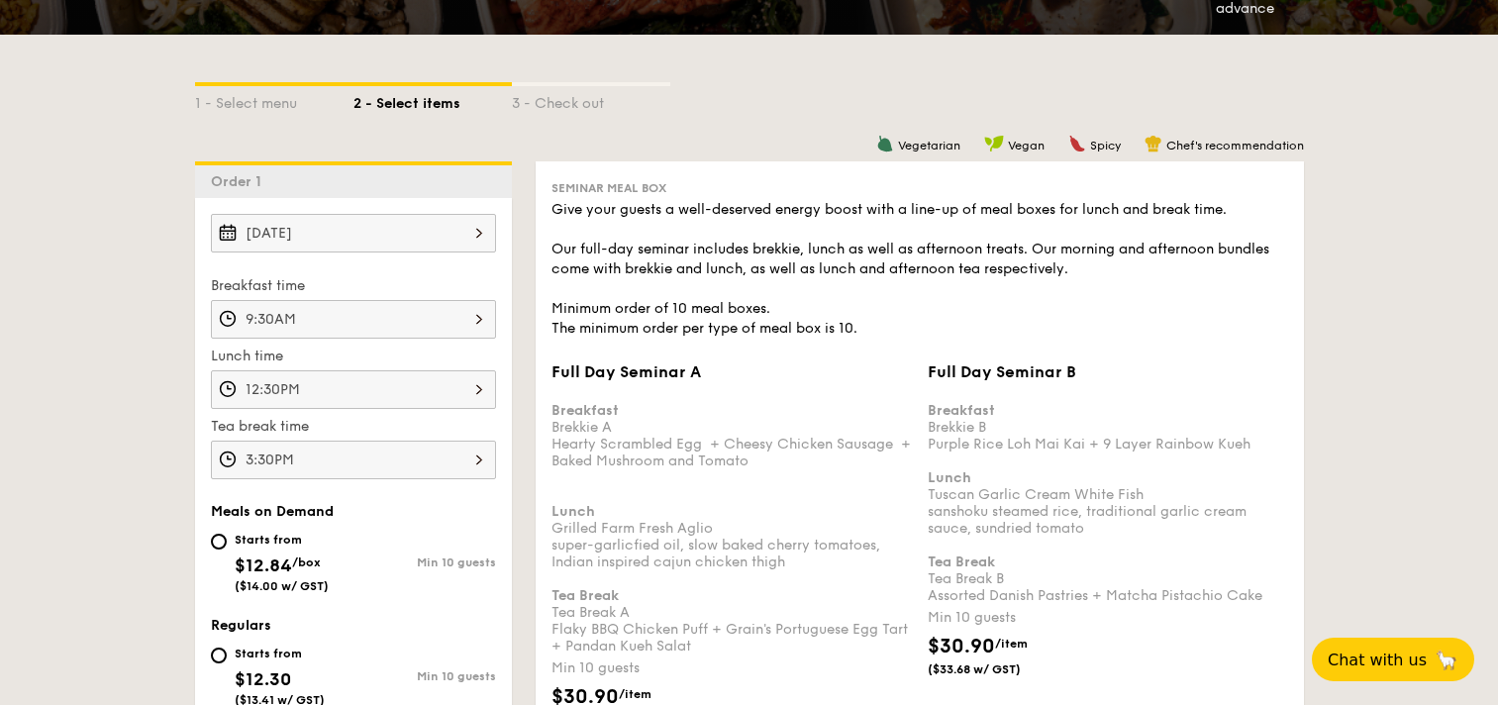
click at [419, 236] on input "[DATE]" at bounding box center [353, 233] width 285 height 39
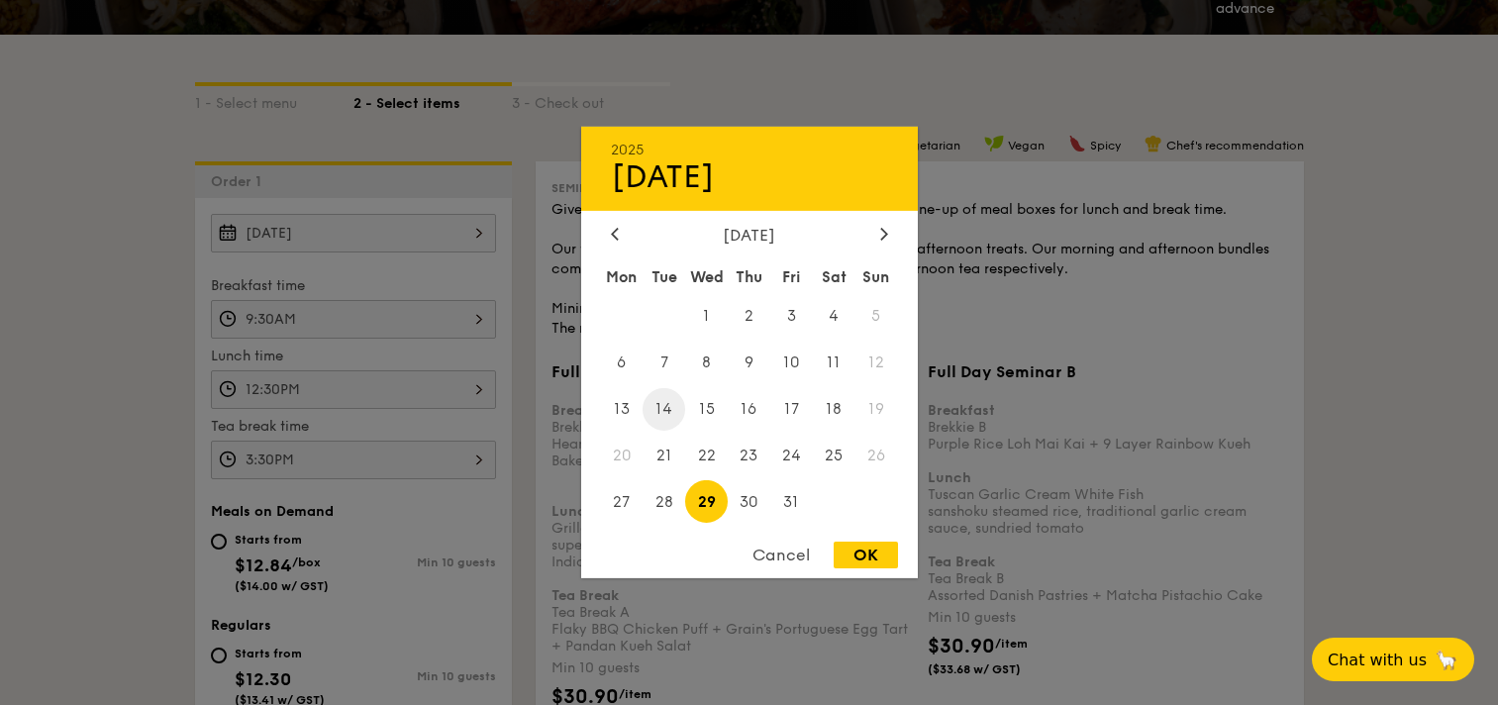
click at [667, 409] on span "14" at bounding box center [664, 409] width 43 height 43
click at [871, 557] on div "OK" at bounding box center [866, 555] width 64 height 27
type input "[DATE]"
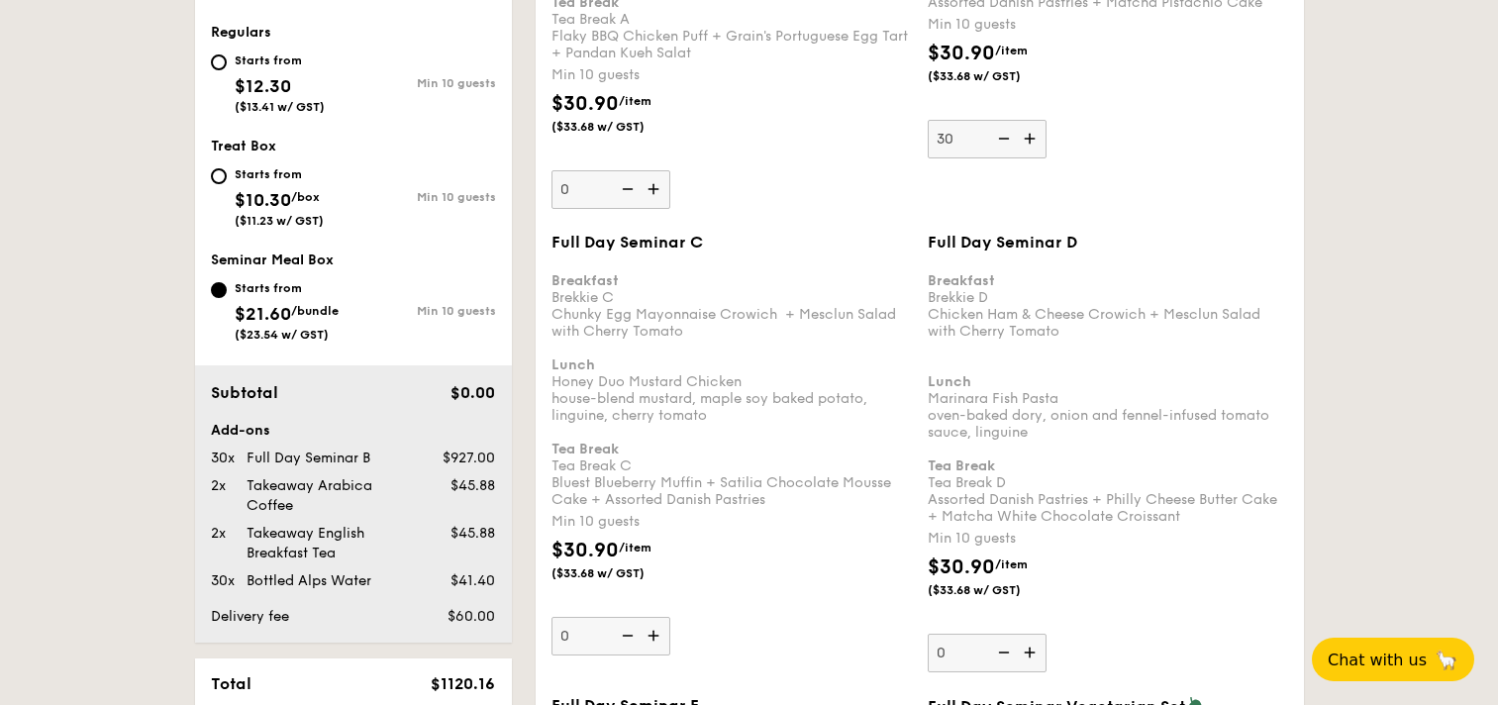
scroll to position [994, 0]
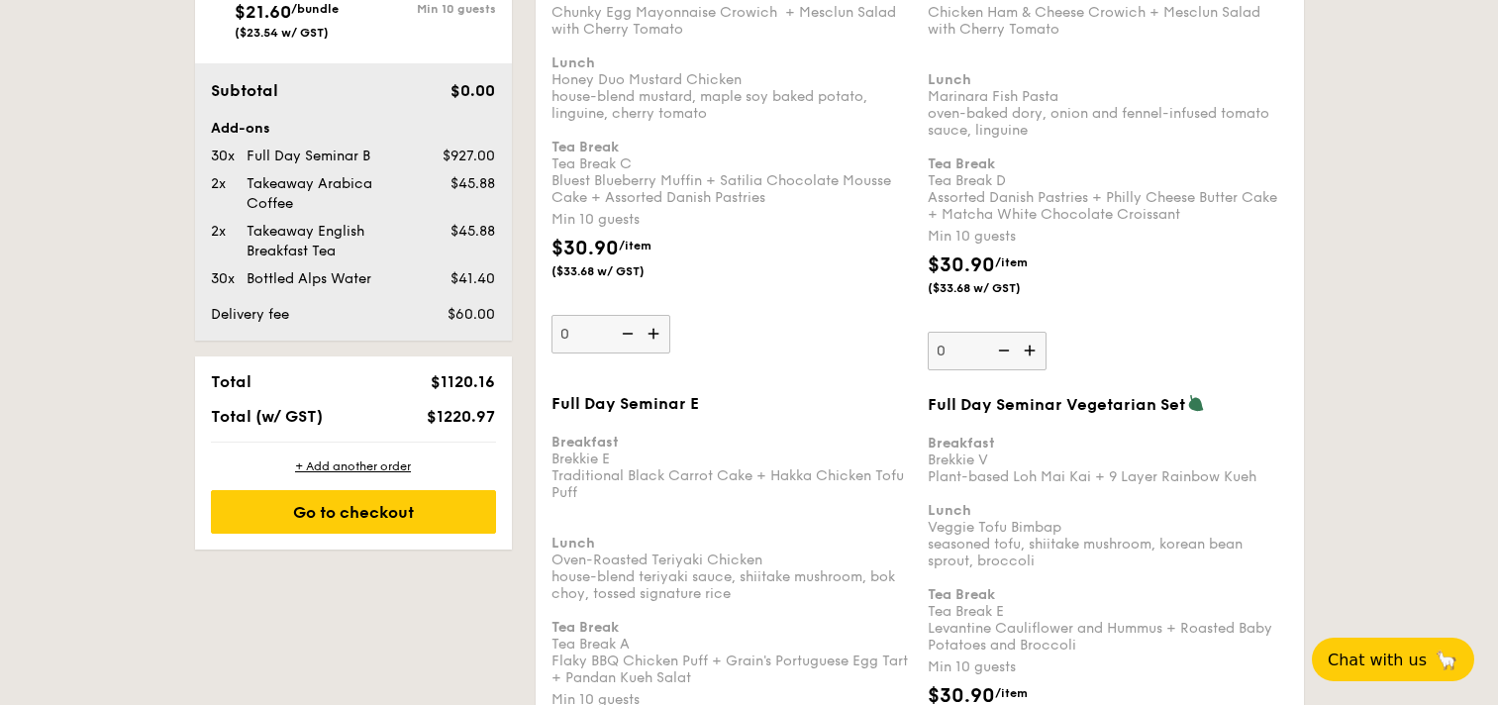
click at [761, 540] on div "Breakfast Brekkie E Traditional Black Carrot Cake + Hakka Chicken Tofu Puff Lun…" at bounding box center [732, 551] width 360 height 269
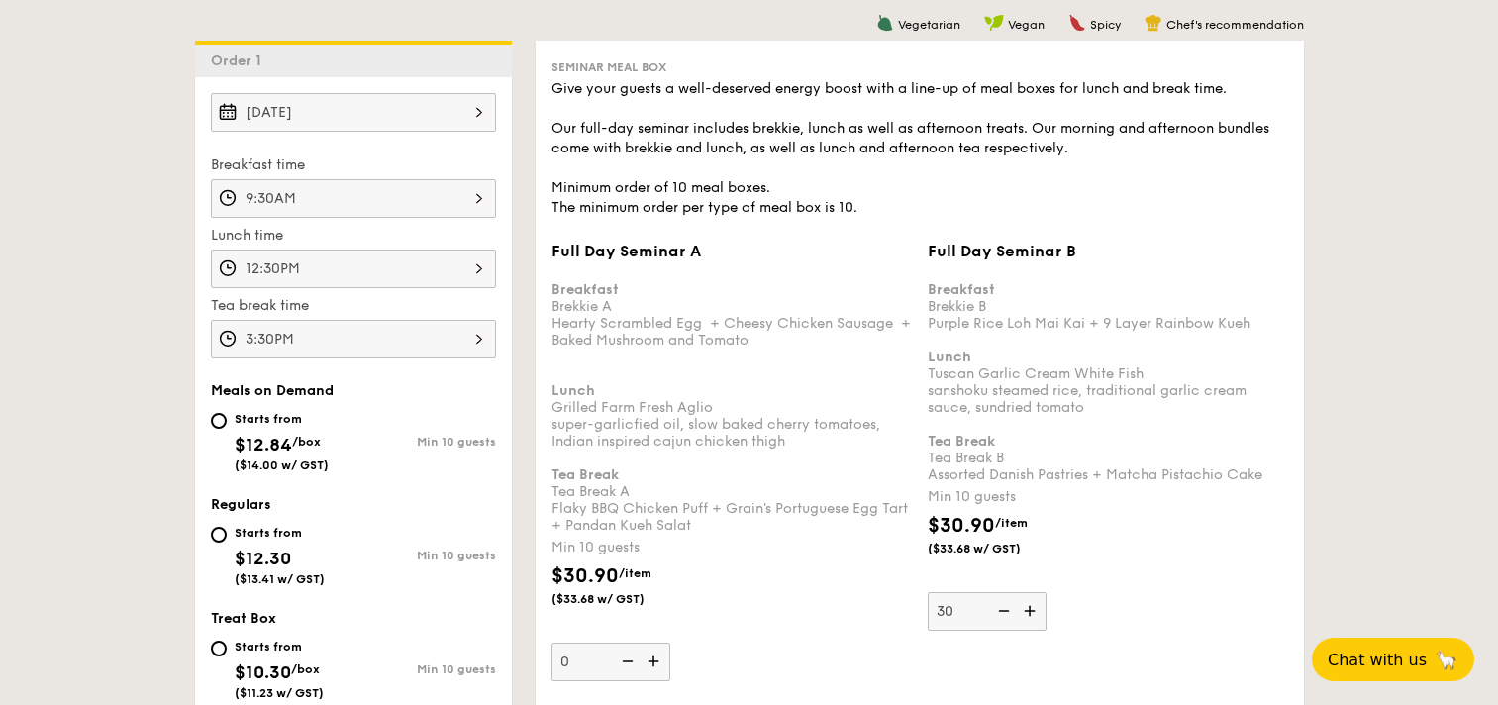
scroll to position [596, 0]
